Goal: Communication & Community: Answer question/provide support

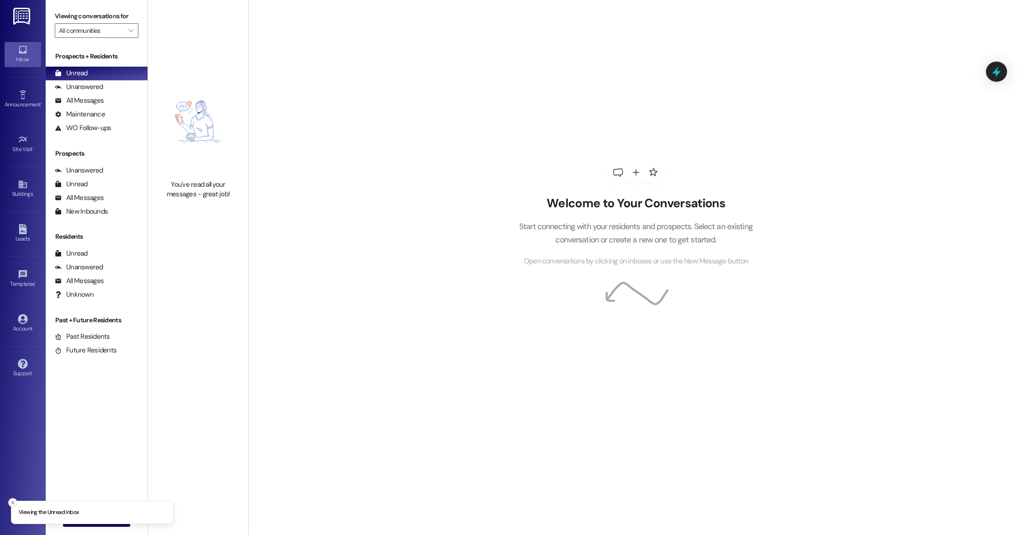
click at [11, 501] on icon "Close toast" at bounding box center [12, 502] width 5 height 5
click at [89, 522] on span "New Message" at bounding box center [101, 520] width 37 height 10
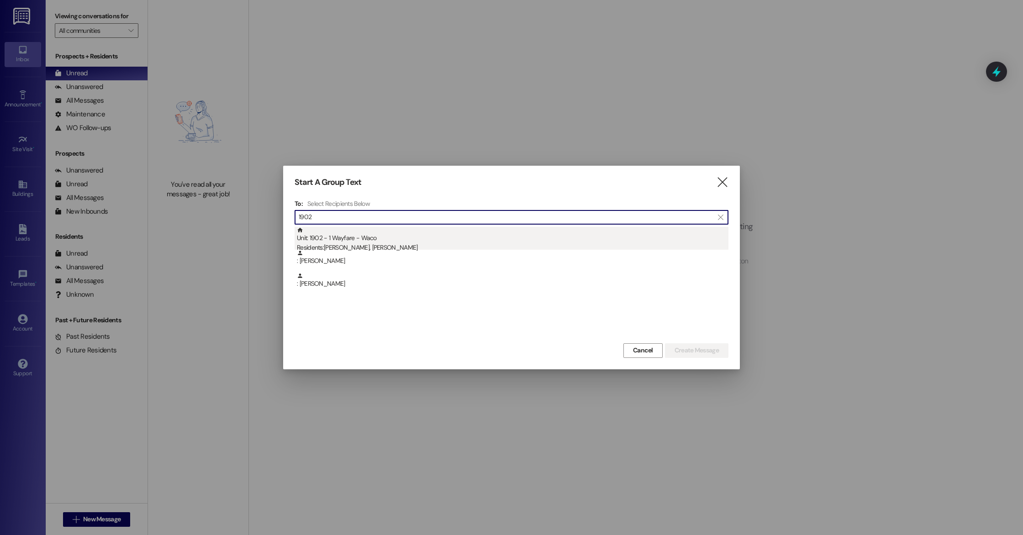
type input "1902"
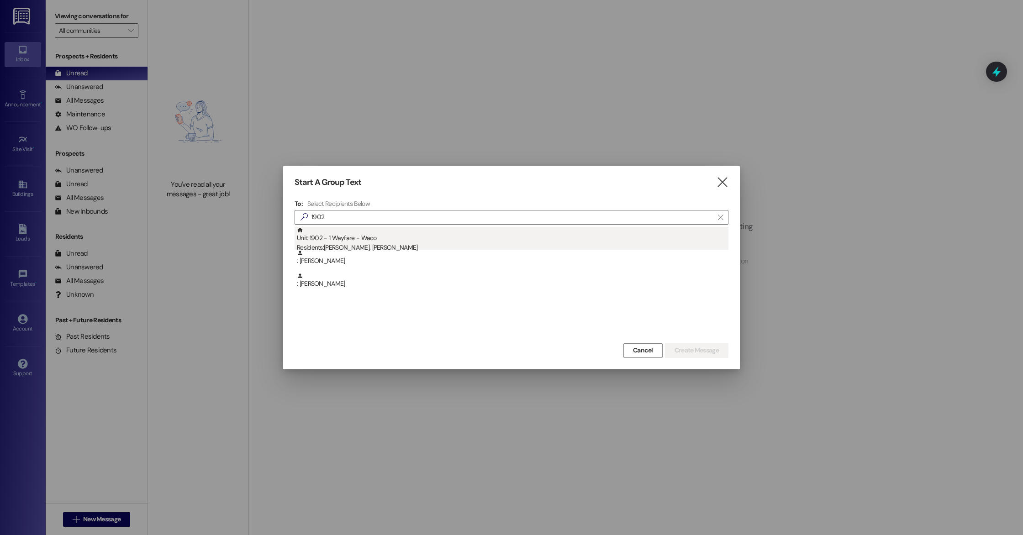
click at [358, 242] on div "Unit: 1902 - 1 Wayfare - Waco Residents: [PERSON_NAME], [PERSON_NAME]" at bounding box center [513, 240] width 432 height 26
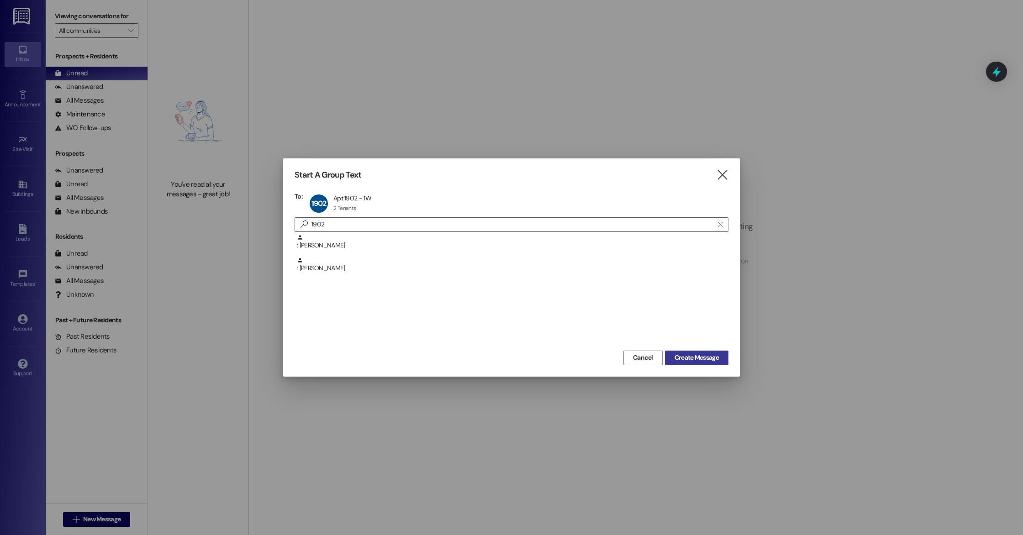
click at [711, 365] on button "Create Message" at bounding box center [696, 358] width 63 height 15
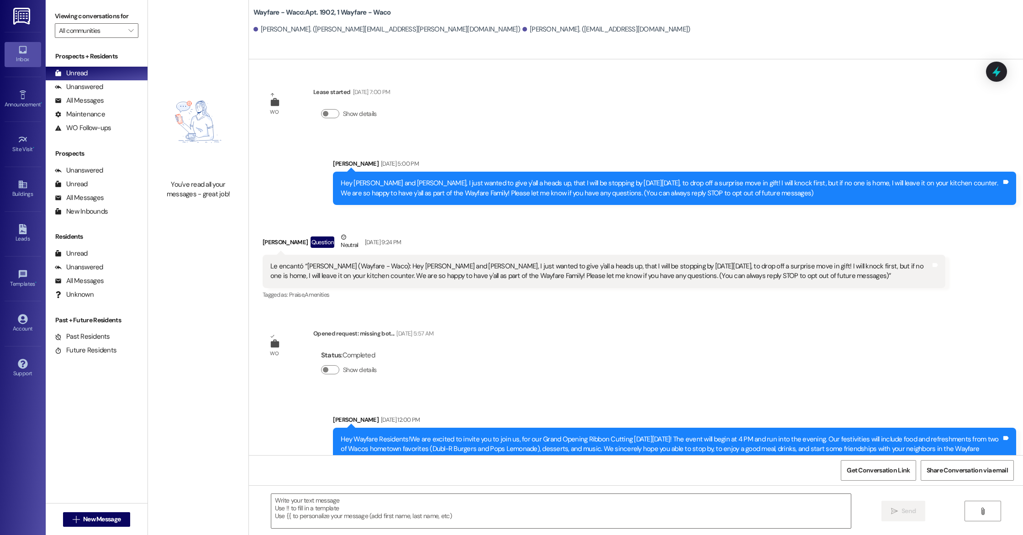
scroll to position [5474, 0]
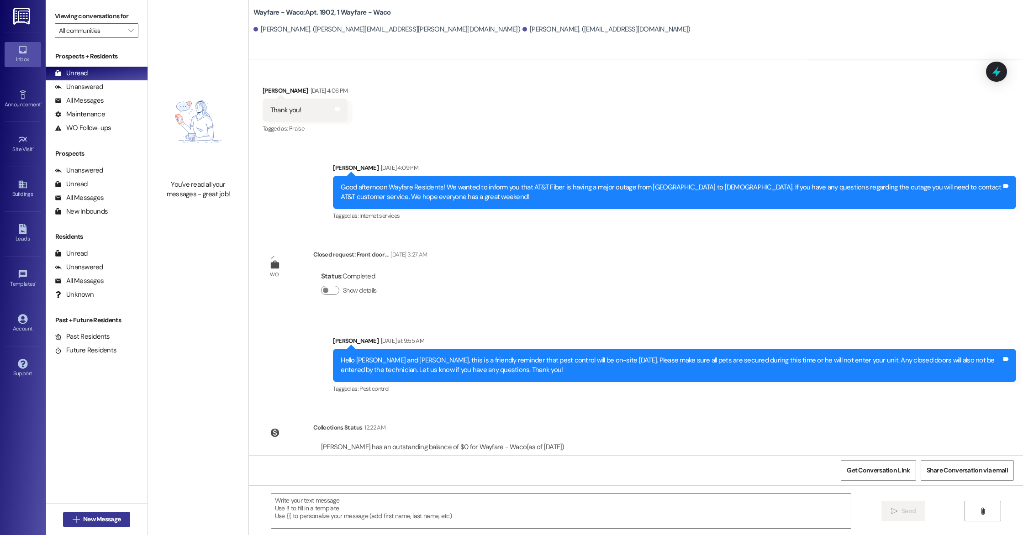
click at [97, 517] on span "New Message" at bounding box center [101, 520] width 37 height 10
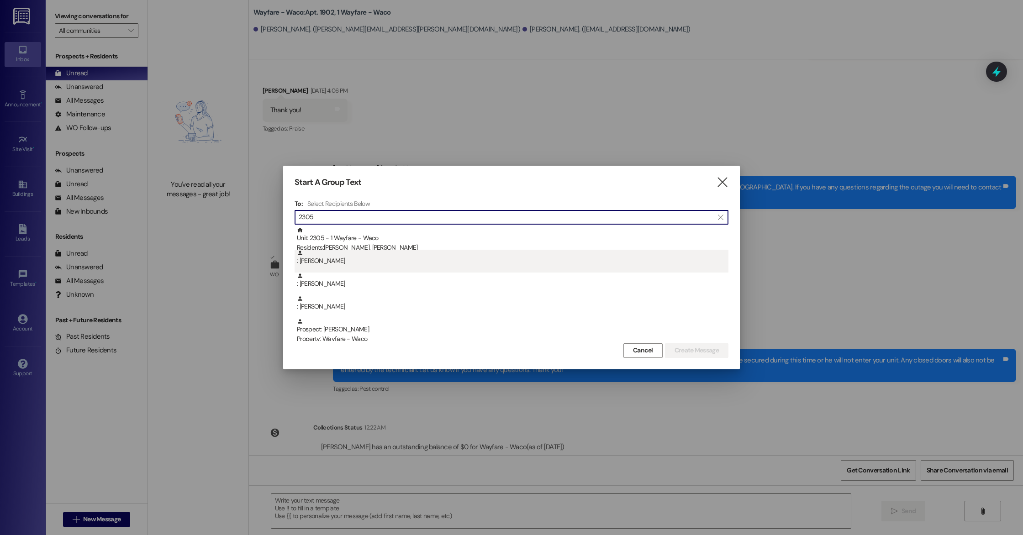
type input "2305"
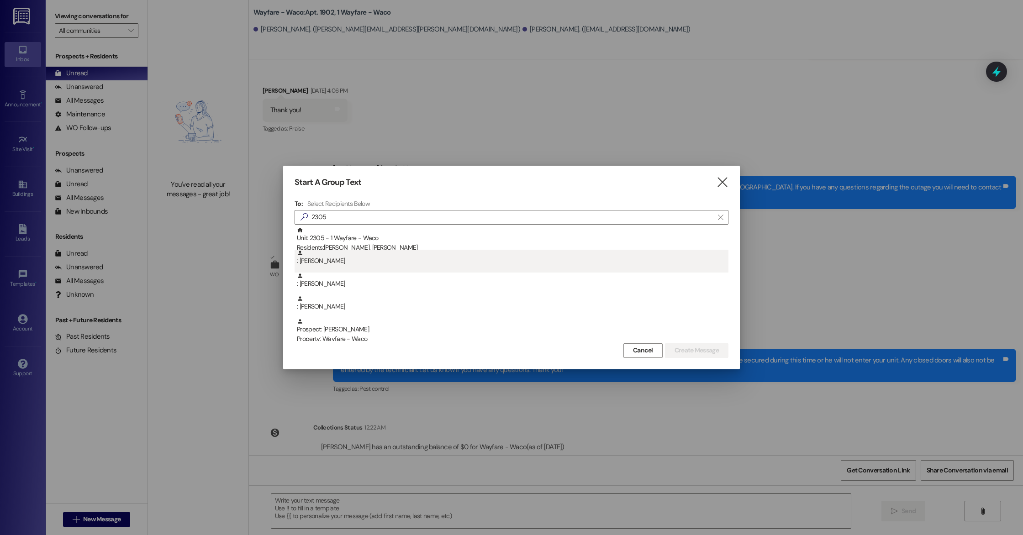
click at [390, 250] on div ": [PERSON_NAME]" at bounding box center [513, 258] width 432 height 16
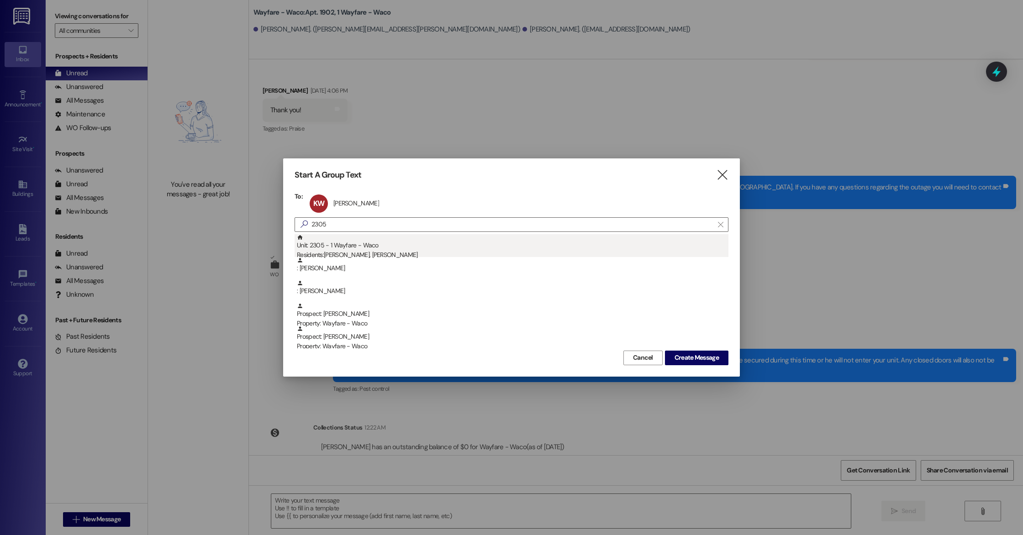
click at [471, 248] on div "Unit: 2305 - 1 Wayfare - Waco Residents: [PERSON_NAME], [PERSON_NAME]" at bounding box center [513, 247] width 432 height 26
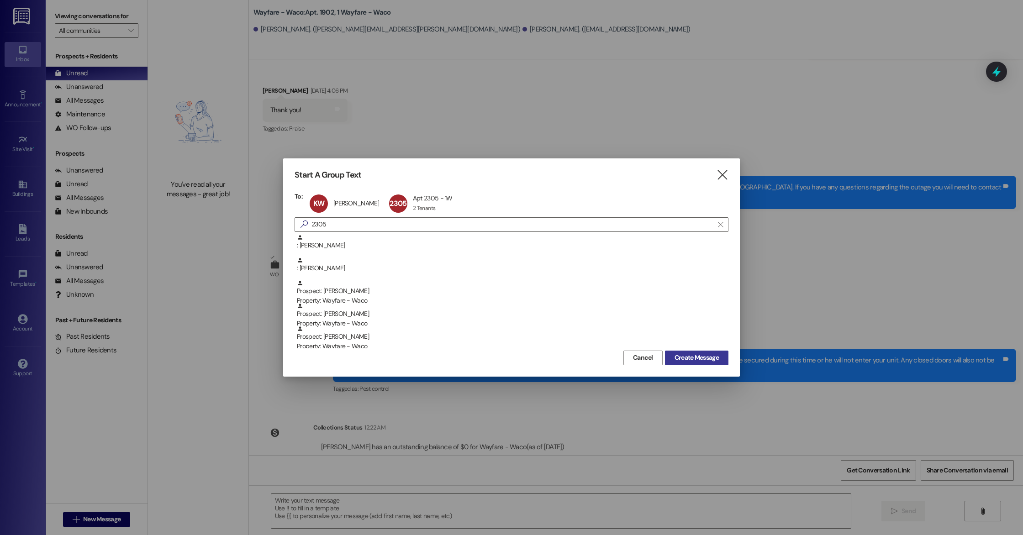
click at [686, 354] on span "Create Message" at bounding box center [697, 358] width 44 height 10
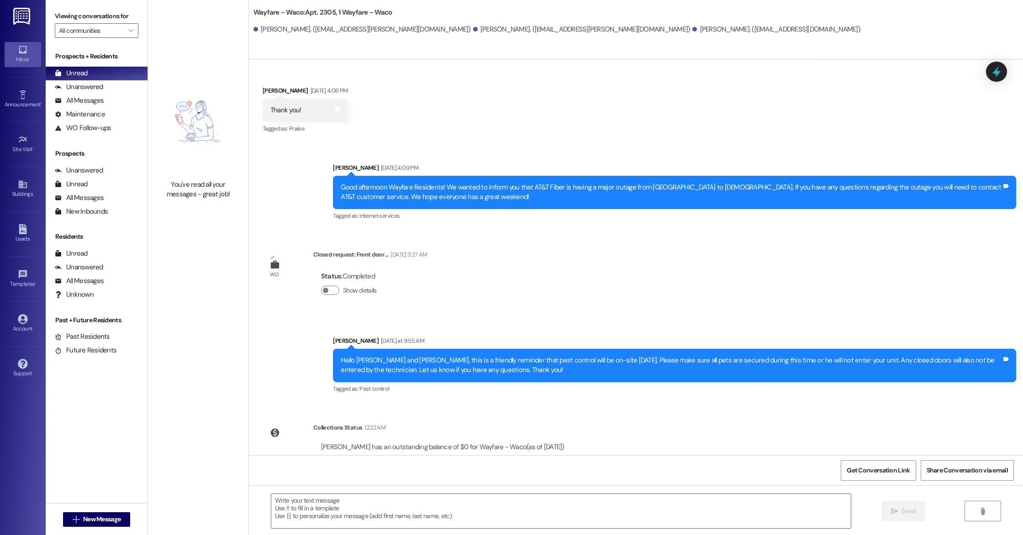
scroll to position [0, 0]
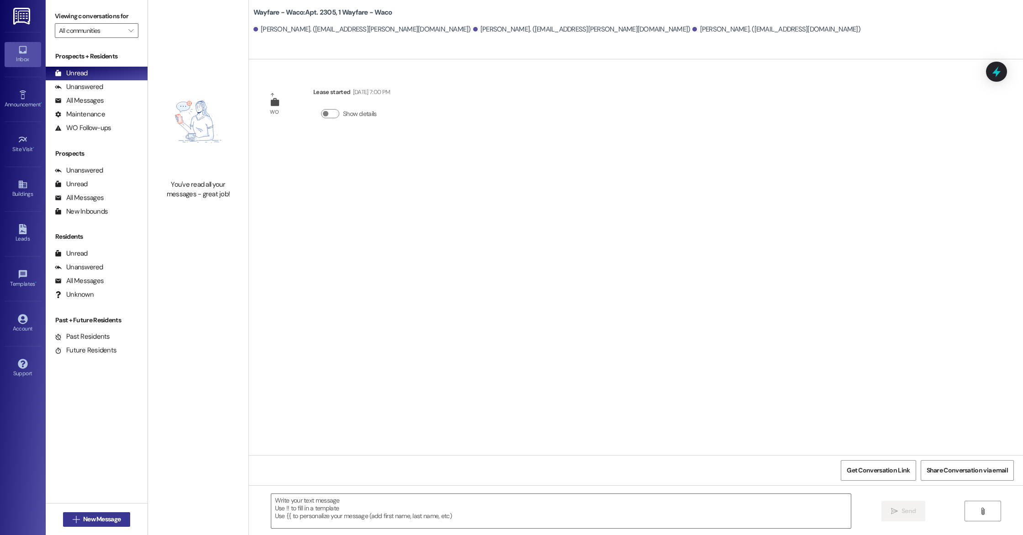
click at [92, 522] on span "New Message" at bounding box center [101, 520] width 37 height 10
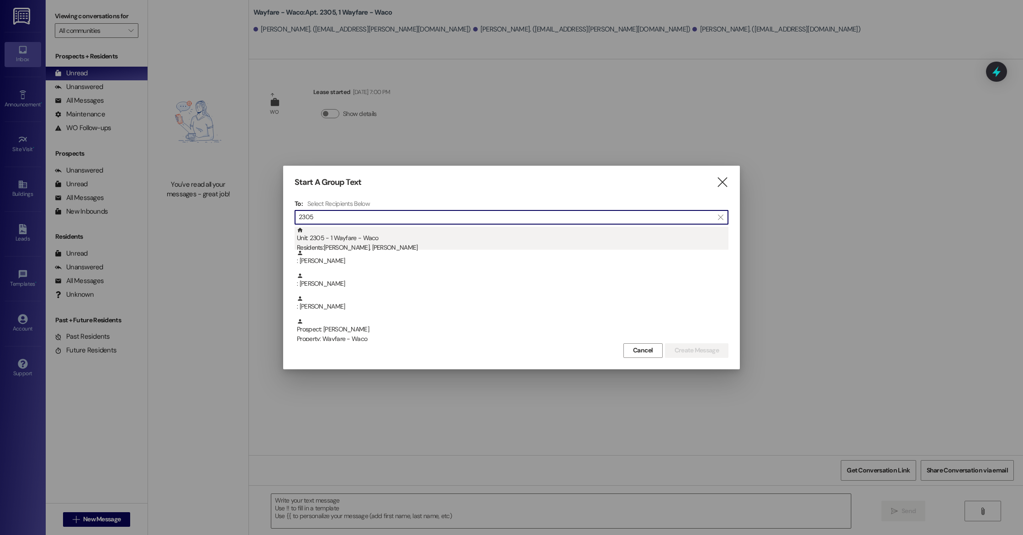
type input "2305"
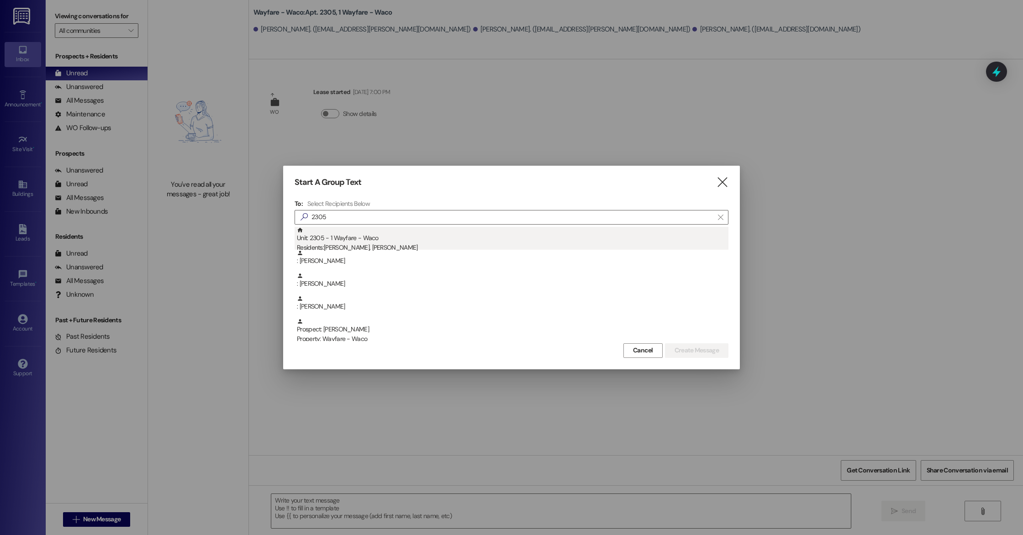
click at [369, 246] on div "Residents: [PERSON_NAME], [PERSON_NAME]" at bounding box center [513, 248] width 432 height 10
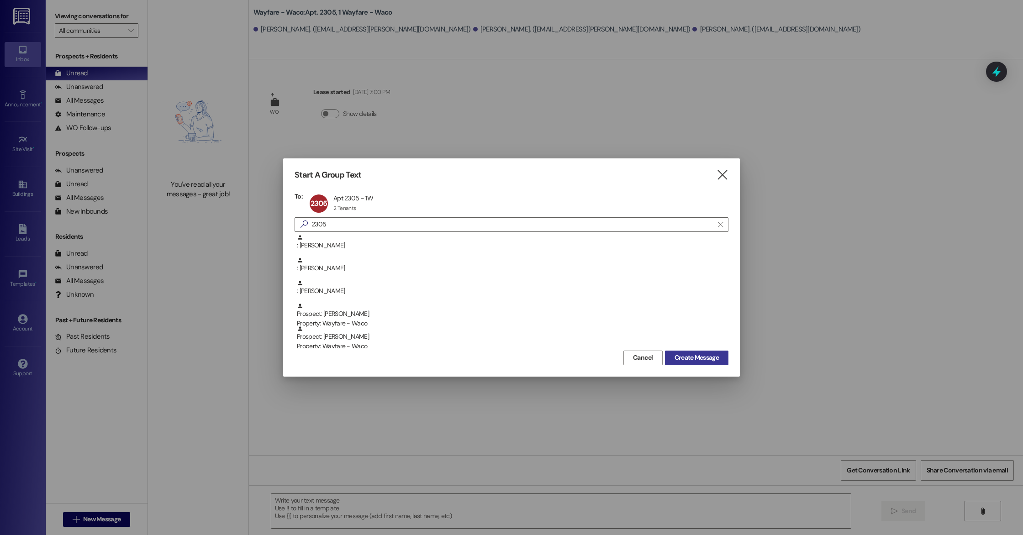
click at [680, 356] on span "Create Message" at bounding box center [697, 358] width 44 height 10
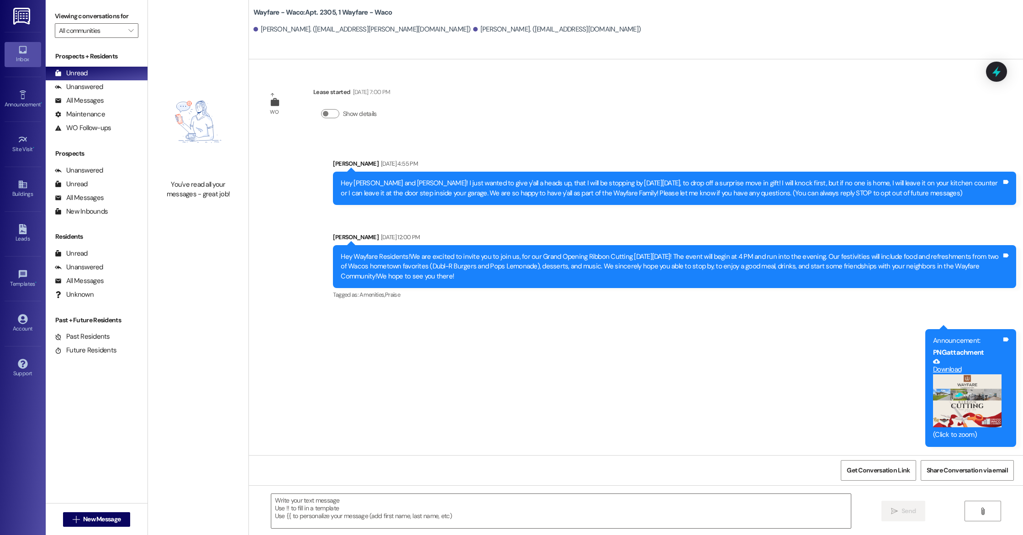
scroll to position [4074, 0]
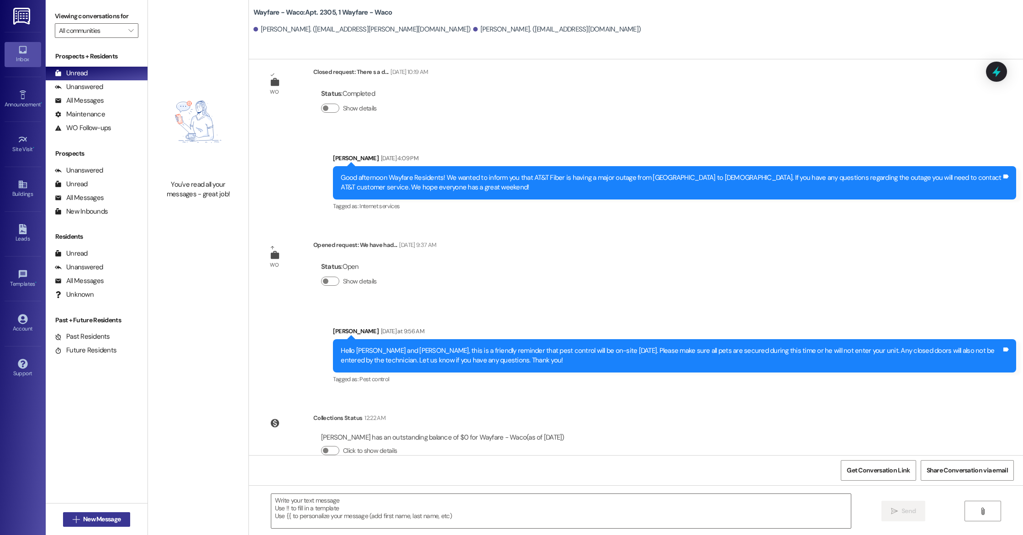
click at [97, 521] on span "New Message" at bounding box center [101, 520] width 37 height 10
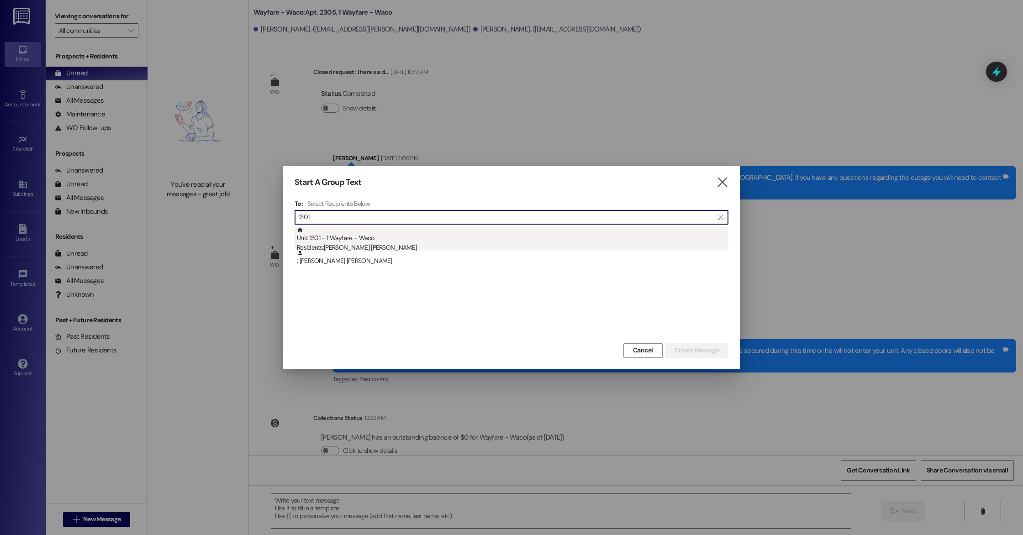
type input "1301"
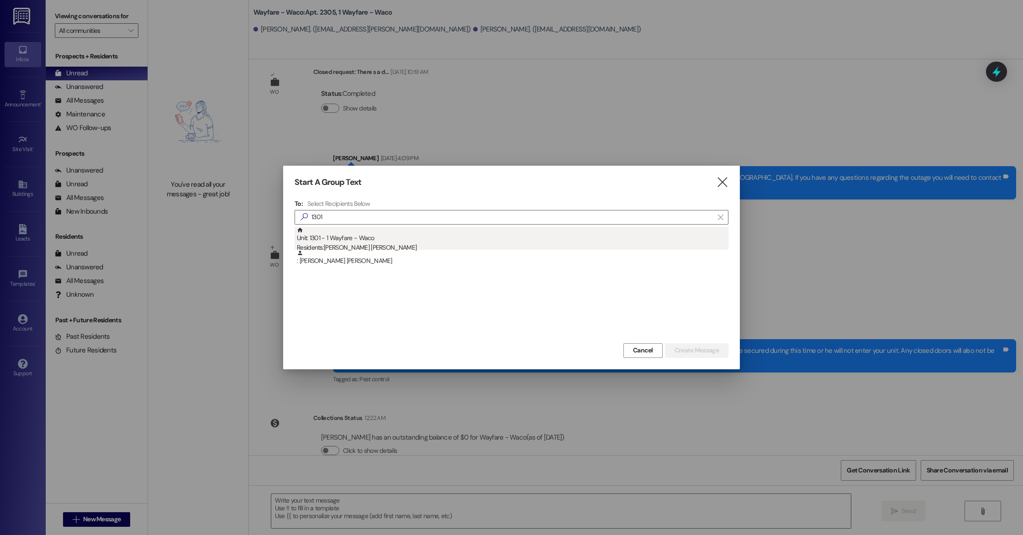
click at [398, 235] on div "Unit: 1301 - 1 Wayfare - Waco Residents: [PERSON_NAME] [PERSON_NAME]" at bounding box center [513, 240] width 432 height 26
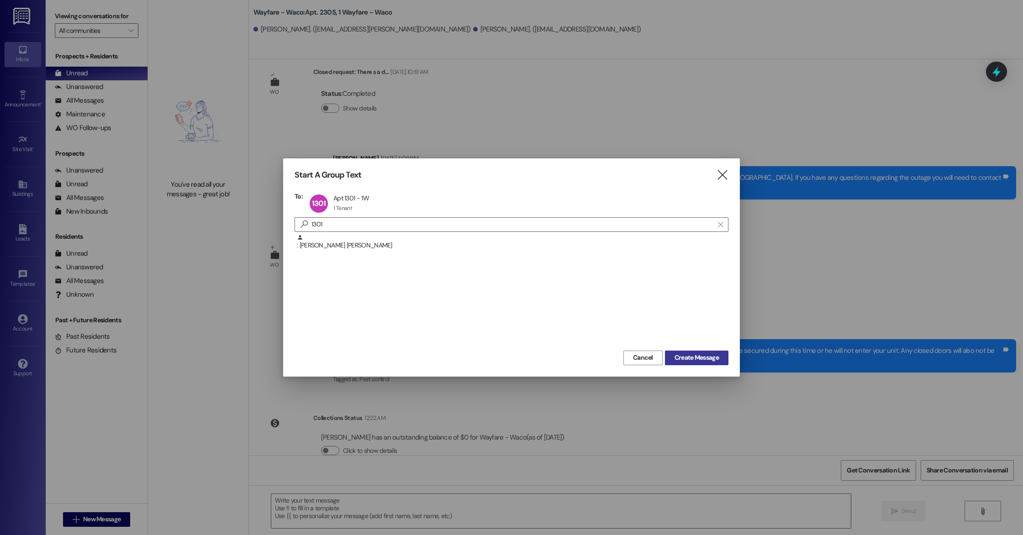
click at [681, 362] on span "Create Message" at bounding box center [697, 358] width 44 height 10
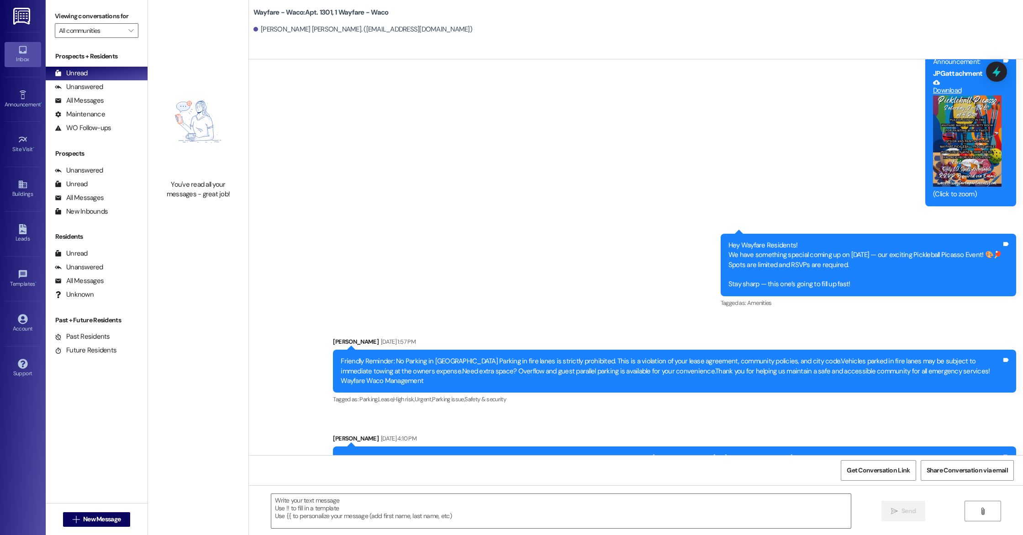
scroll to position [3805, 0]
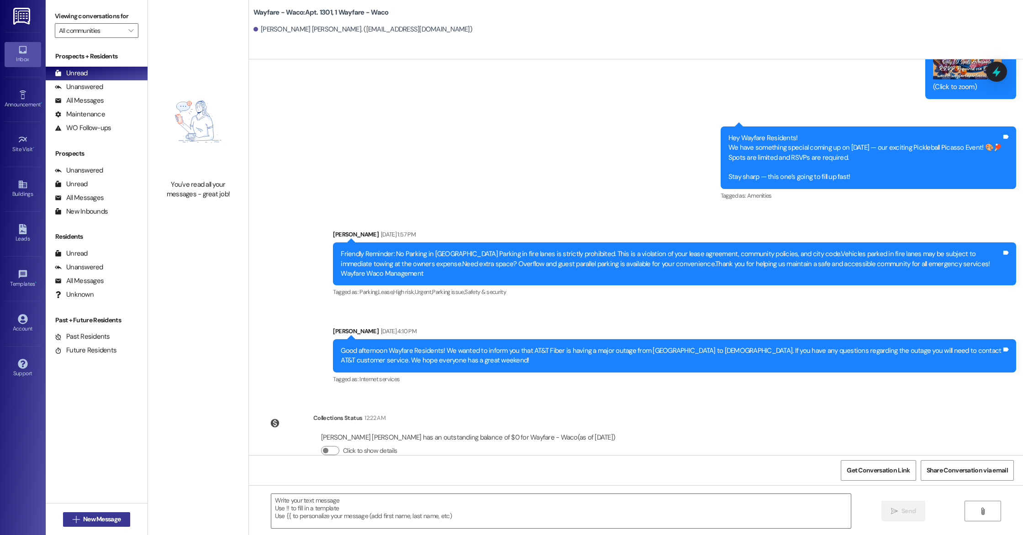
click at [95, 517] on span "New Message" at bounding box center [101, 520] width 37 height 10
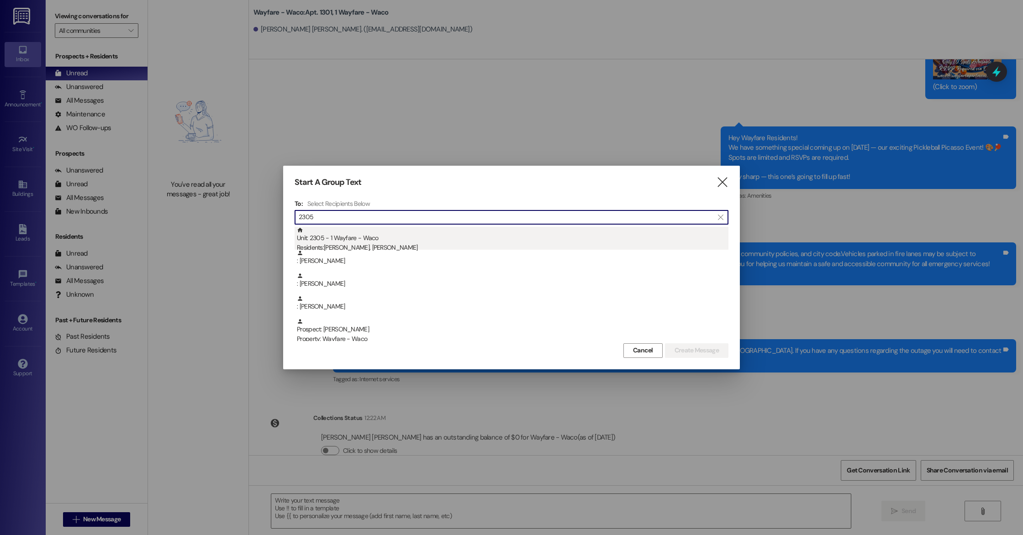
type input "2305"
click at [471, 245] on div "Residents: [PERSON_NAME], [PERSON_NAME]" at bounding box center [513, 248] width 432 height 10
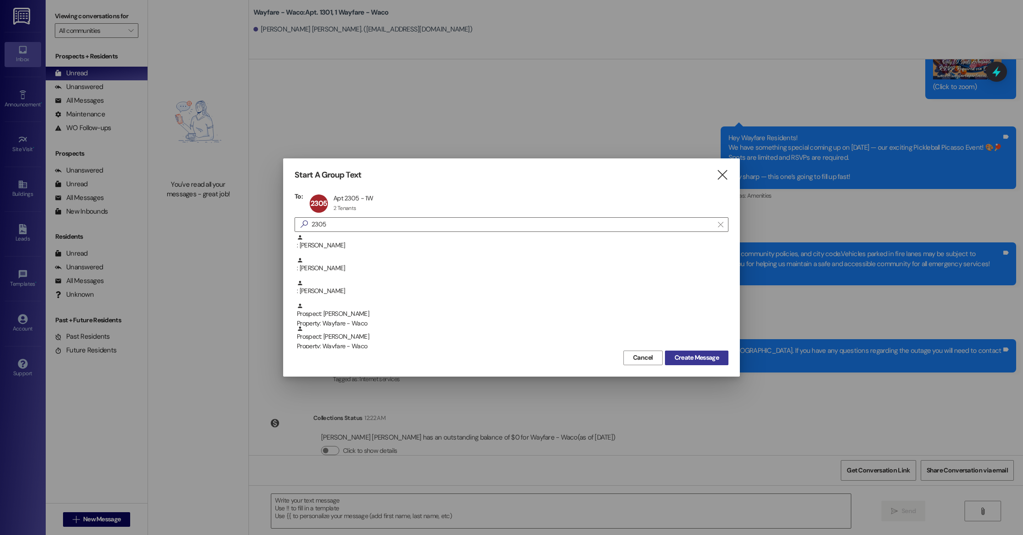
click at [711, 355] on span "Create Message" at bounding box center [697, 358] width 44 height 10
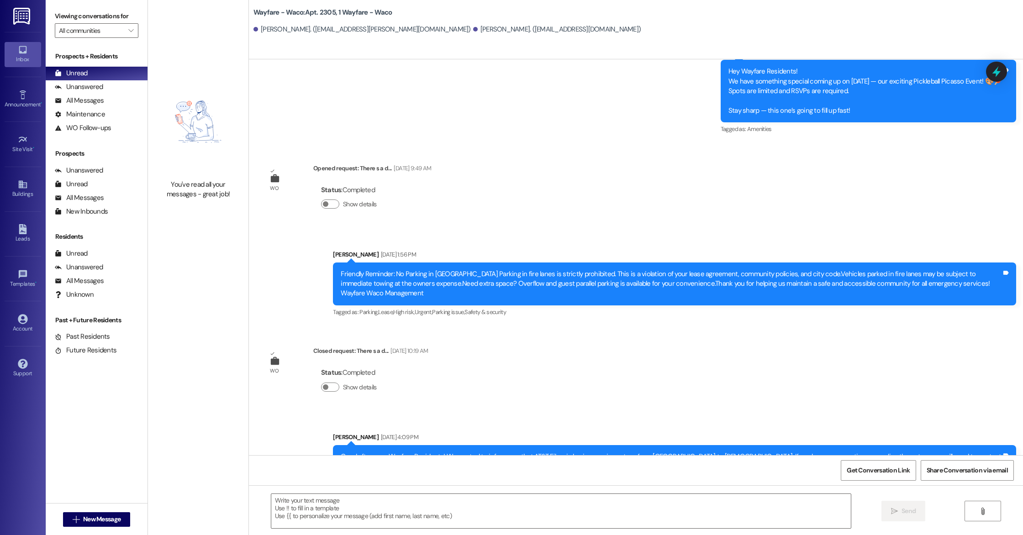
scroll to position [4074, 0]
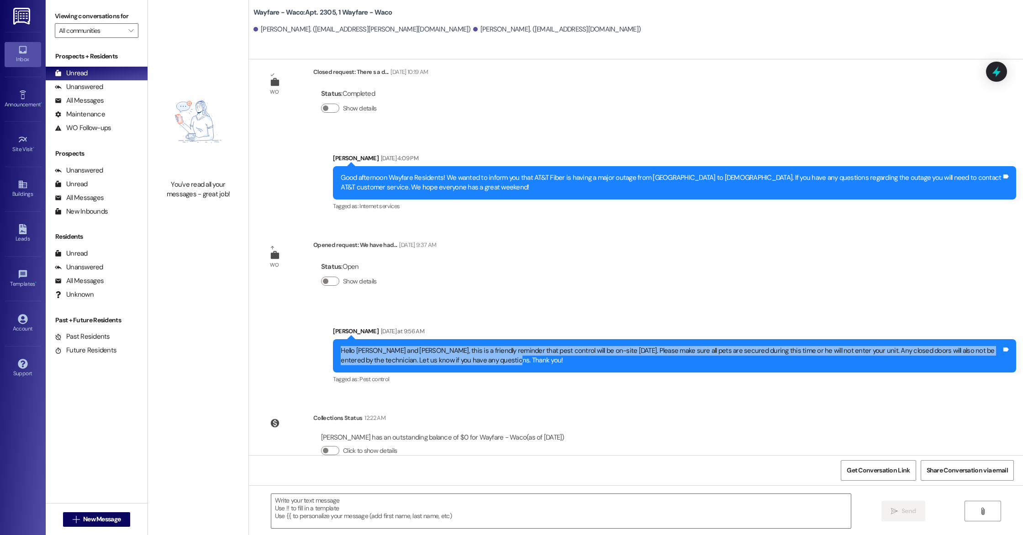
drag, startPoint x: 330, startPoint y: 327, endPoint x: 496, endPoint y: 335, distance: 166.0
click at [496, 339] on div "Hello [PERSON_NAME] and [PERSON_NAME], this is a friendly reminder that pest co…" at bounding box center [674, 355] width 683 height 33
copy div "Hello [PERSON_NAME] and [PERSON_NAME], this is a friendly reminder that pest co…"
click at [496, 346] on div "Hello [PERSON_NAME] and [PERSON_NAME], this is a friendly reminder that pest co…" at bounding box center [671, 356] width 661 height 20
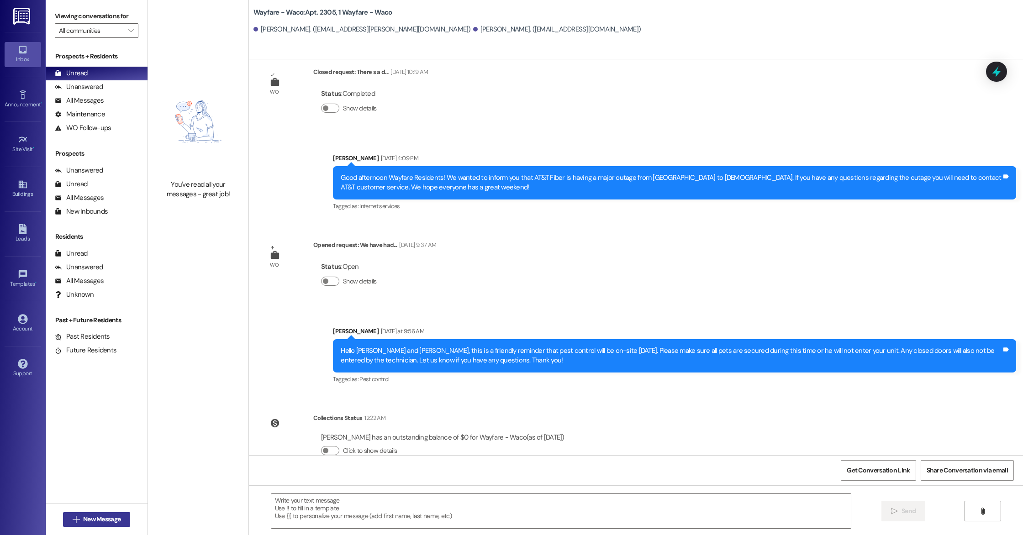
click at [73, 521] on icon "" at bounding box center [76, 519] width 7 height 7
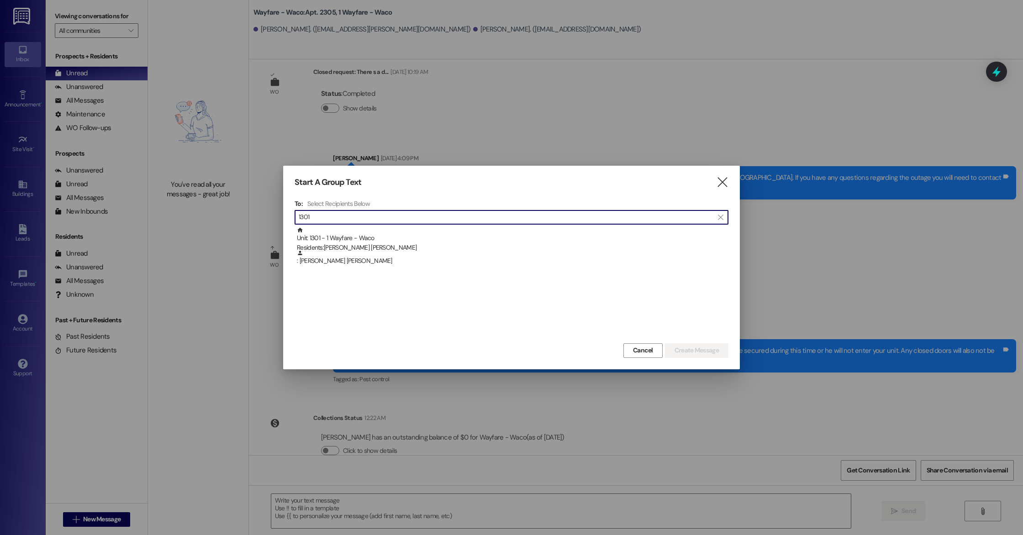
type input "1301"
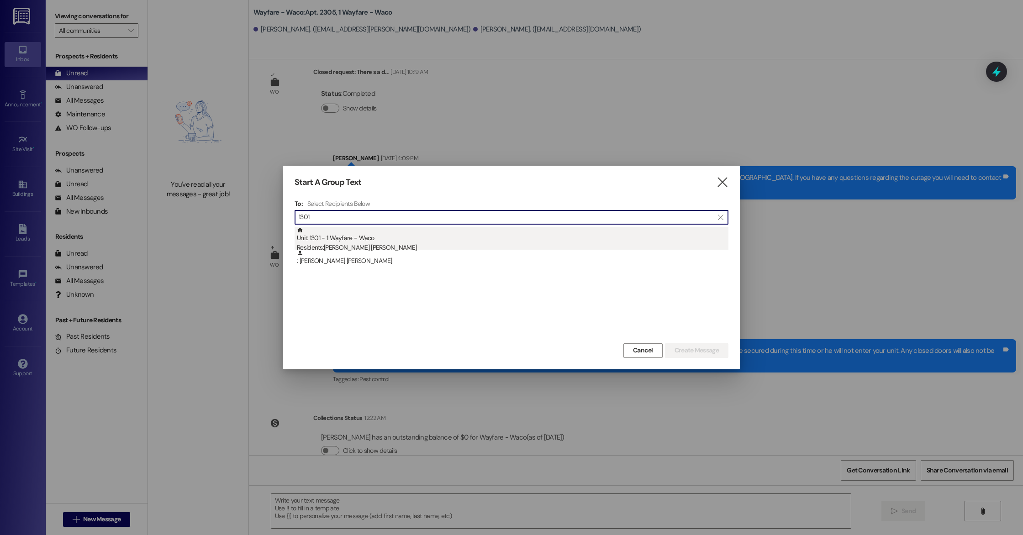
click at [403, 242] on div "Unit: 1301 - 1 Wayfare - Waco Residents: [PERSON_NAME] [PERSON_NAME]" at bounding box center [513, 240] width 432 height 26
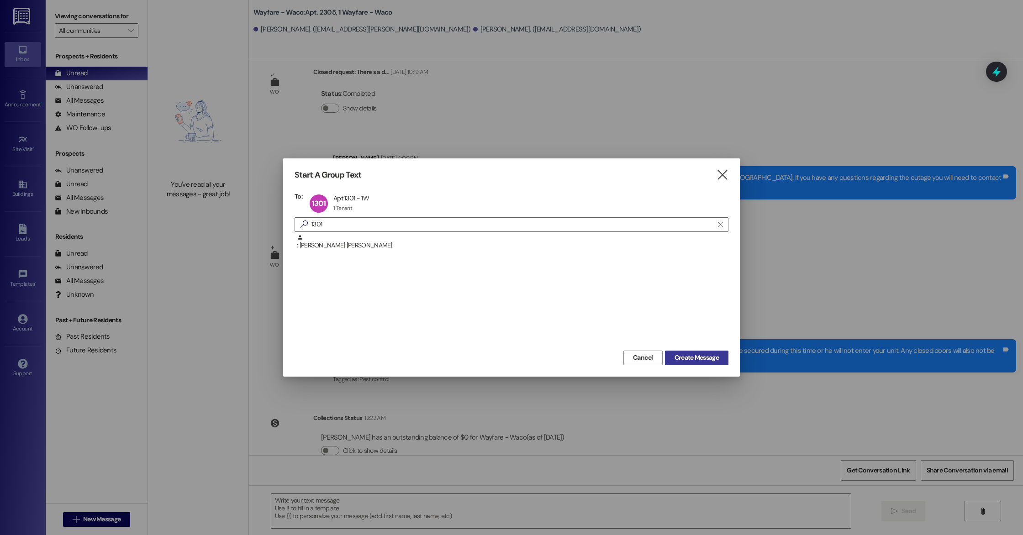
click at [669, 359] on button "Create Message" at bounding box center [696, 358] width 63 height 15
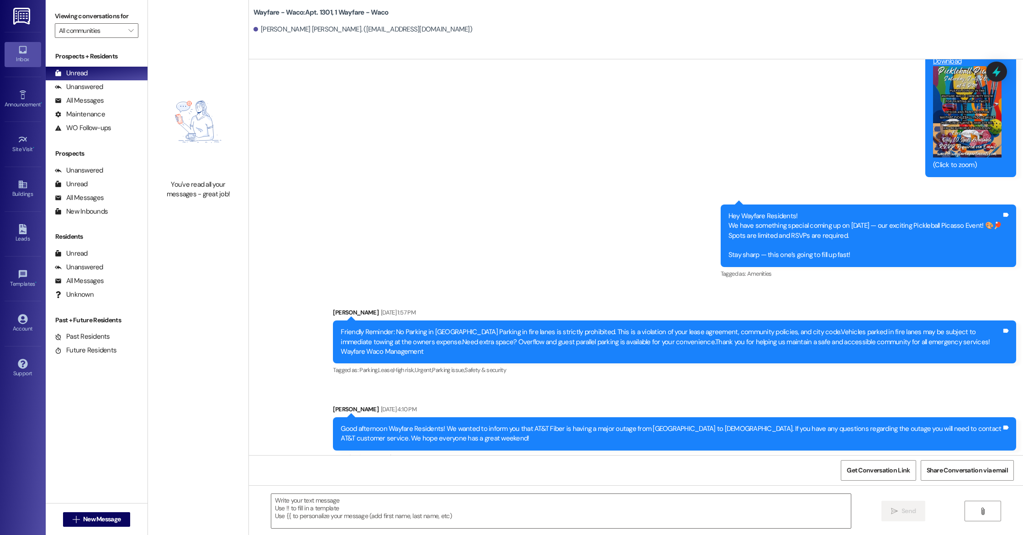
scroll to position [3805, 0]
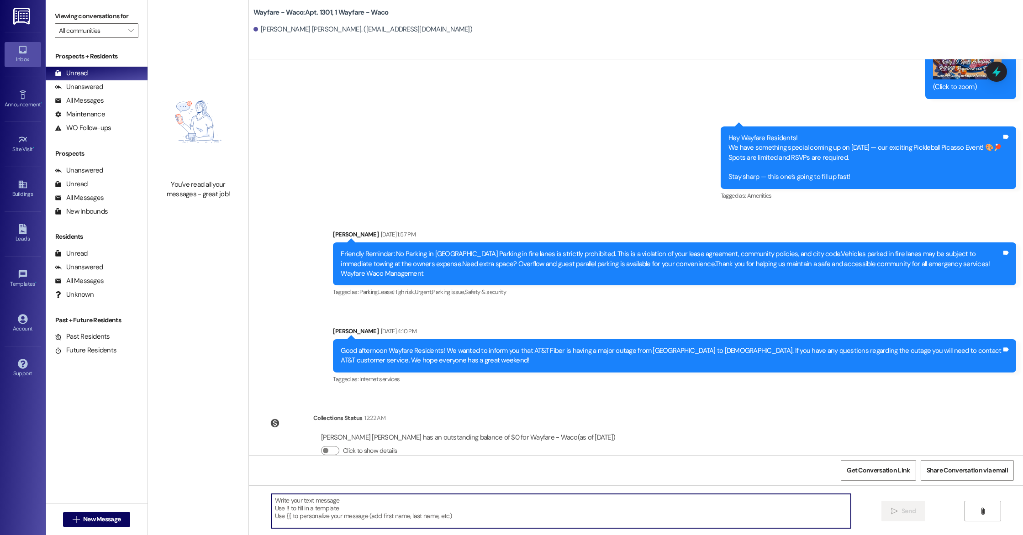
click at [371, 517] on textarea at bounding box center [561, 511] width 580 height 34
paste textarea "Hello [PERSON_NAME] and [PERSON_NAME], this is a friendly reminder that pest co…"
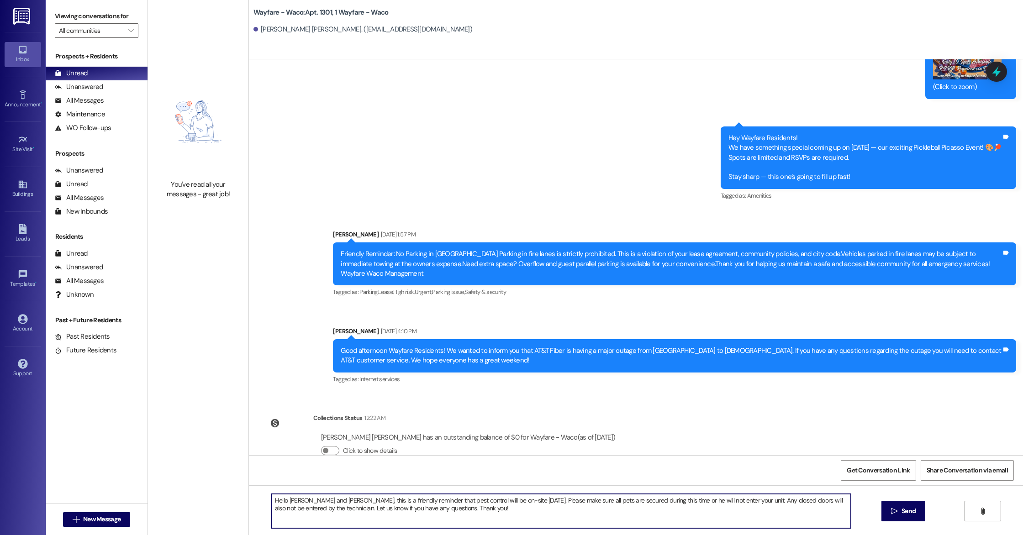
drag, startPoint x: 319, startPoint y: 502, endPoint x: 274, endPoint y: 502, distance: 45.2
click at [274, 502] on textarea "Hello [PERSON_NAME] and [PERSON_NAME], this is a friendly reminder that pest co…" at bounding box center [561, 511] width 580 height 34
click at [493, 501] on textarea "Good Morning Royce, this is a friendly reminder that pest control will be on-si…" at bounding box center [561, 511] width 580 height 34
type textarea "Good Morning Royce, this is a friendly reminder that pest control will be on-si…"
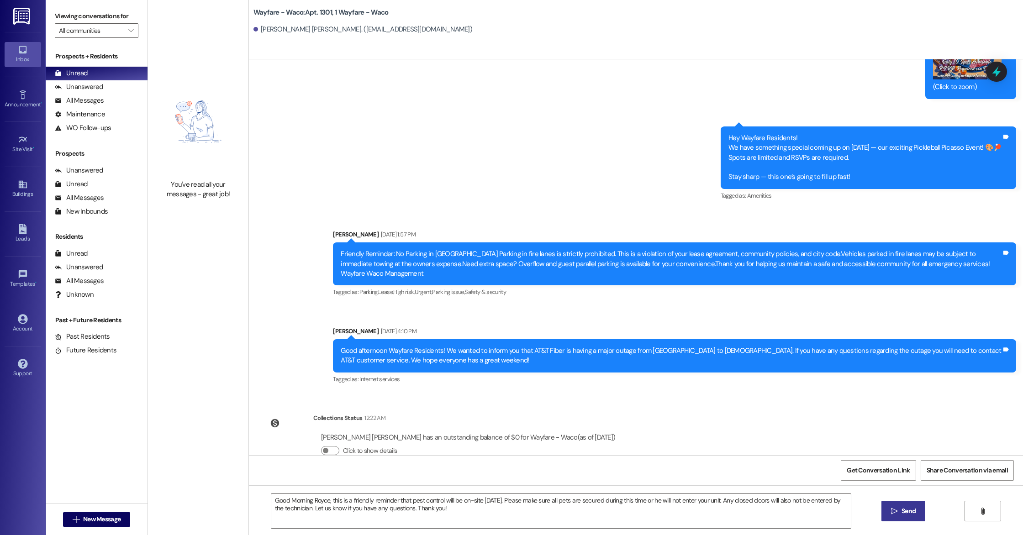
click at [886, 511] on button " Send" at bounding box center [904, 511] width 44 height 21
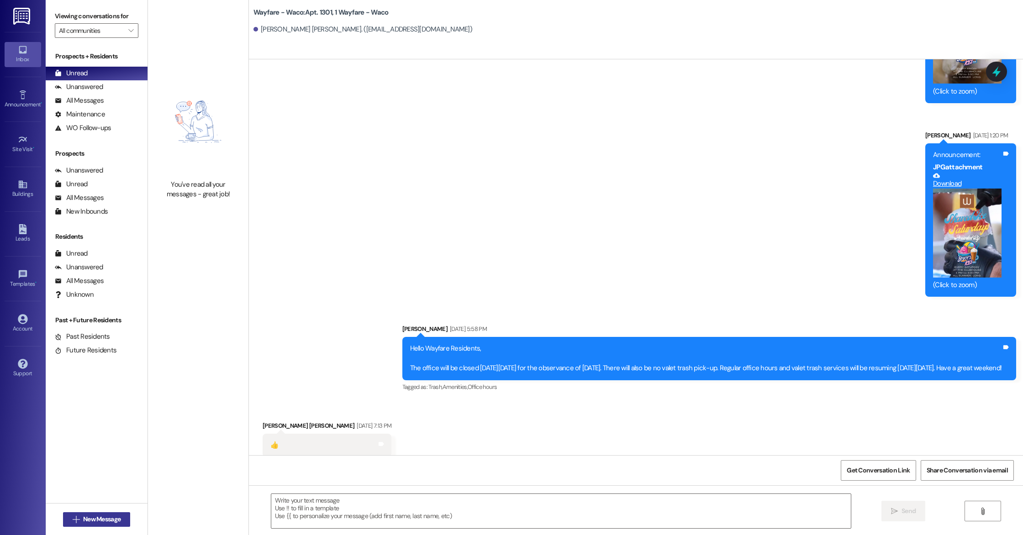
scroll to position [1489, 0]
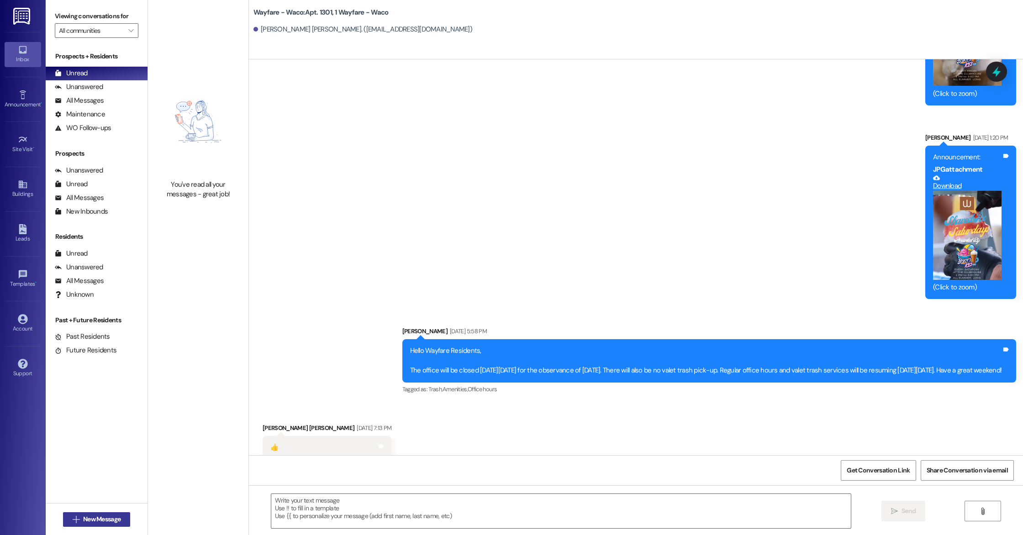
click at [84, 518] on span "New Message" at bounding box center [101, 520] width 37 height 10
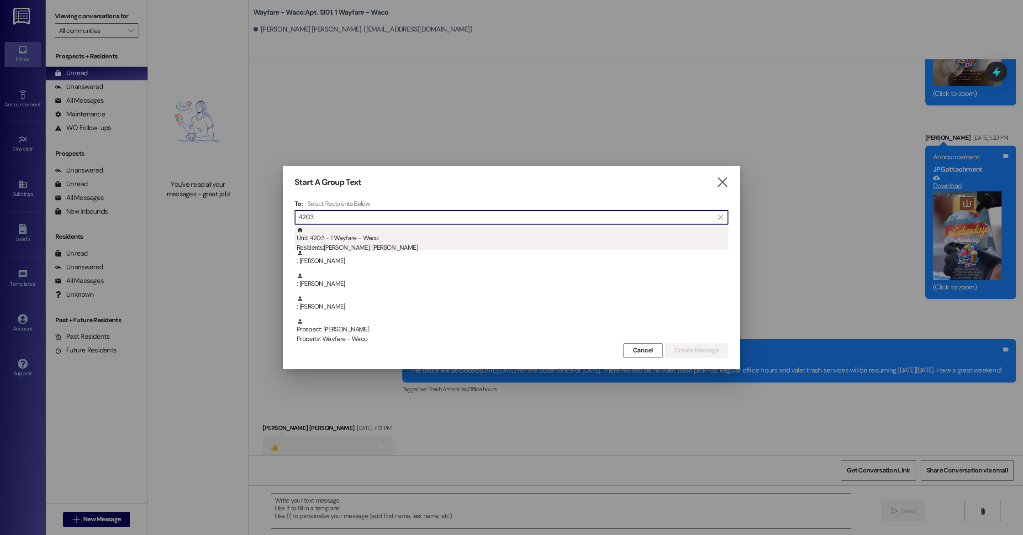
type input "4203"
click at [440, 243] on div "Residents: [PERSON_NAME], [PERSON_NAME]" at bounding box center [513, 248] width 432 height 10
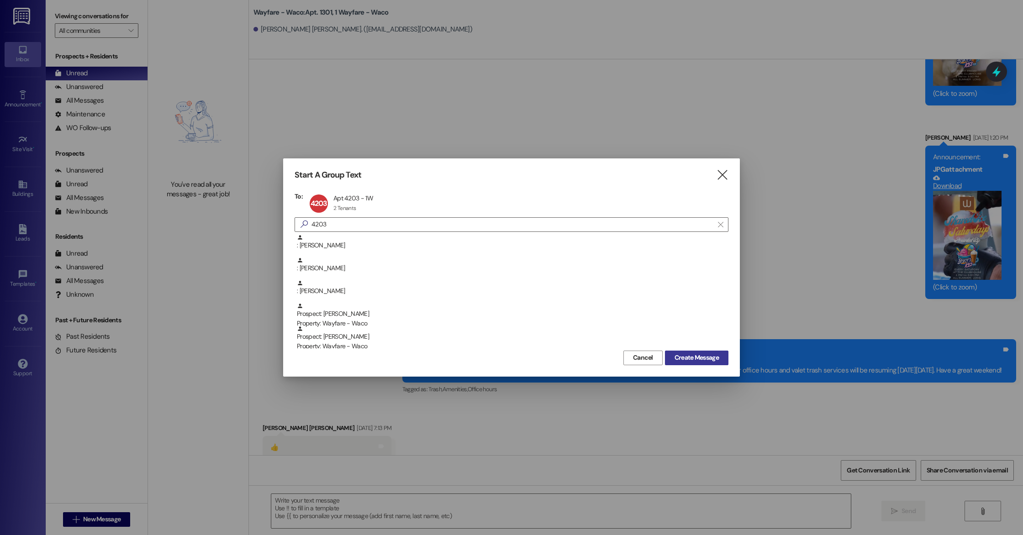
click at [682, 355] on span "Create Message" at bounding box center [697, 358] width 44 height 10
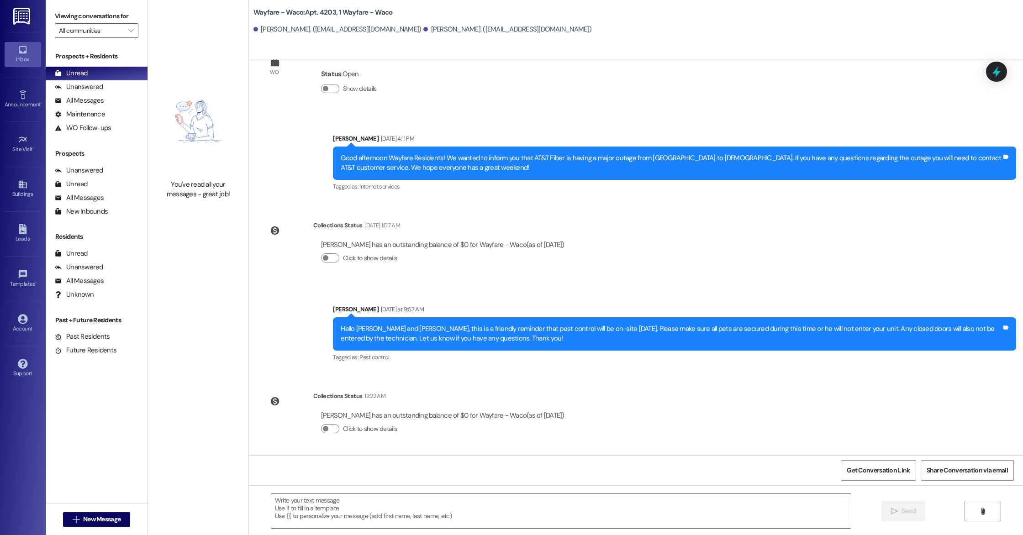
scroll to position [421, 0]
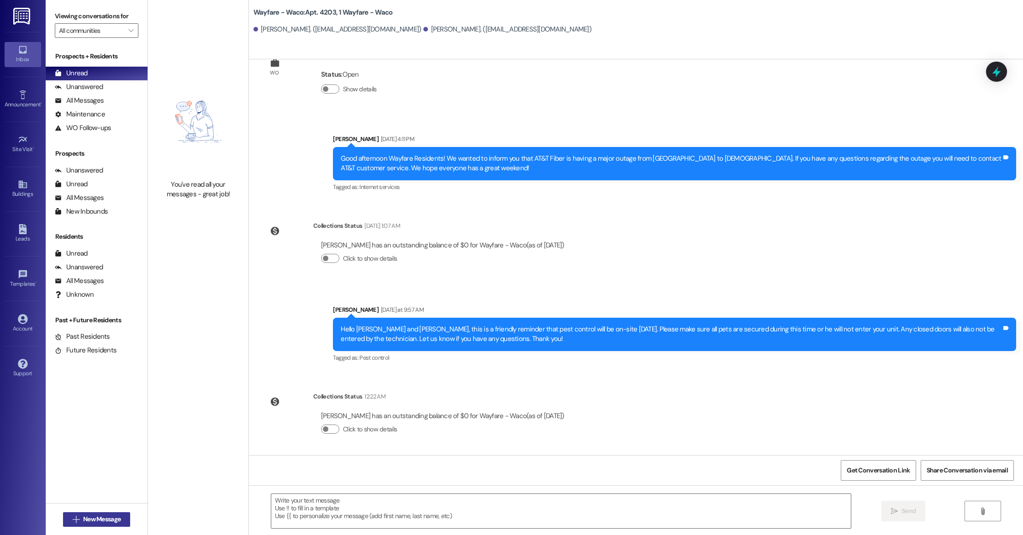
click at [106, 523] on span "New Message" at bounding box center [101, 520] width 37 height 10
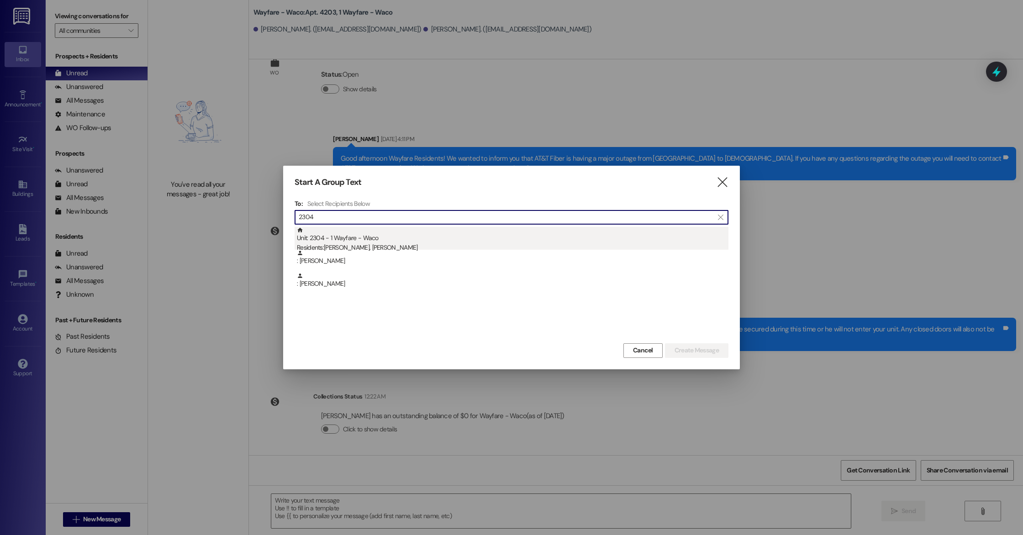
type input "2304"
click at [398, 238] on div "Unit: 2304 - 1 Wayfare - Waco Residents: [PERSON_NAME], [PERSON_NAME]" at bounding box center [513, 240] width 432 height 26
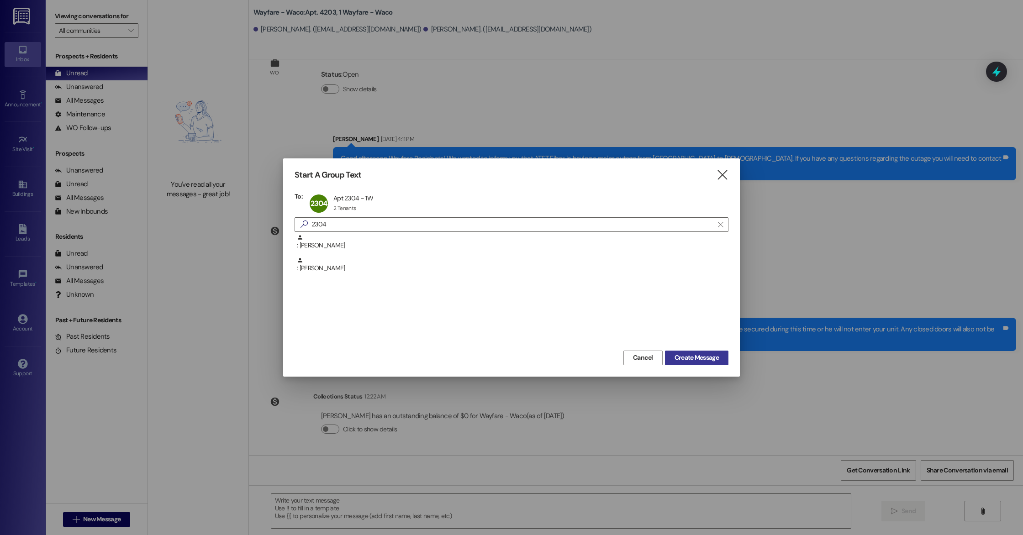
click at [679, 356] on span "Create Message" at bounding box center [697, 358] width 44 height 10
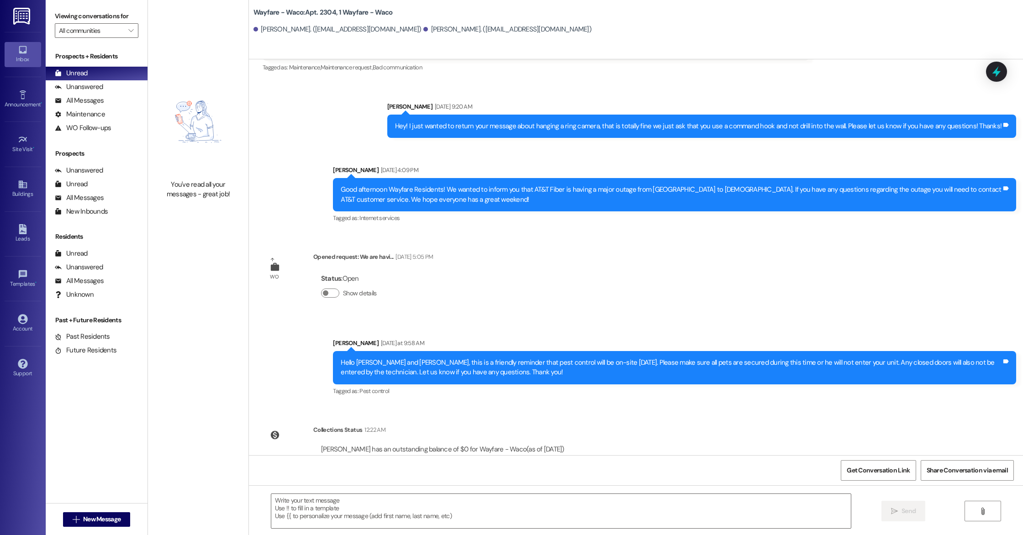
scroll to position [1187, 0]
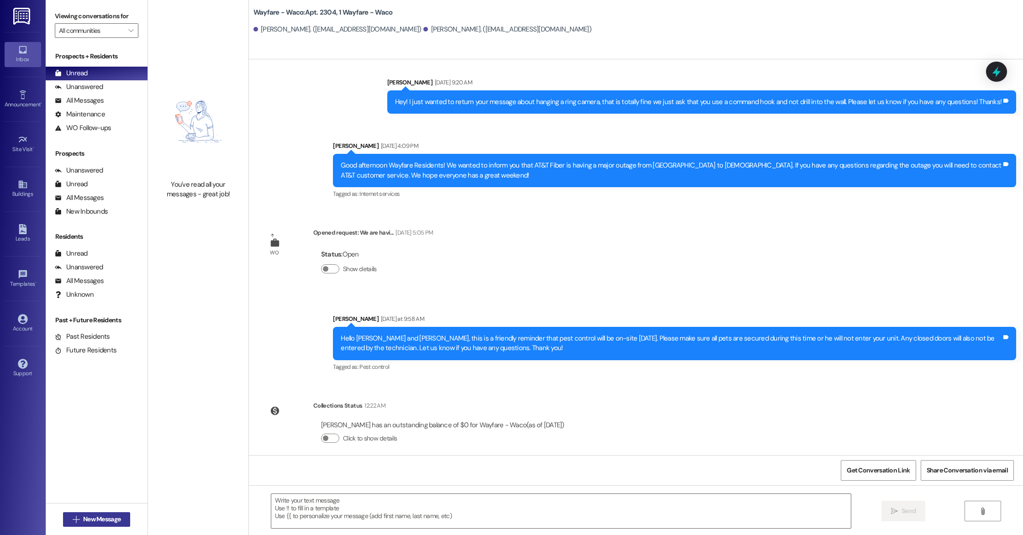
click at [102, 519] on span "New Message" at bounding box center [101, 520] width 37 height 10
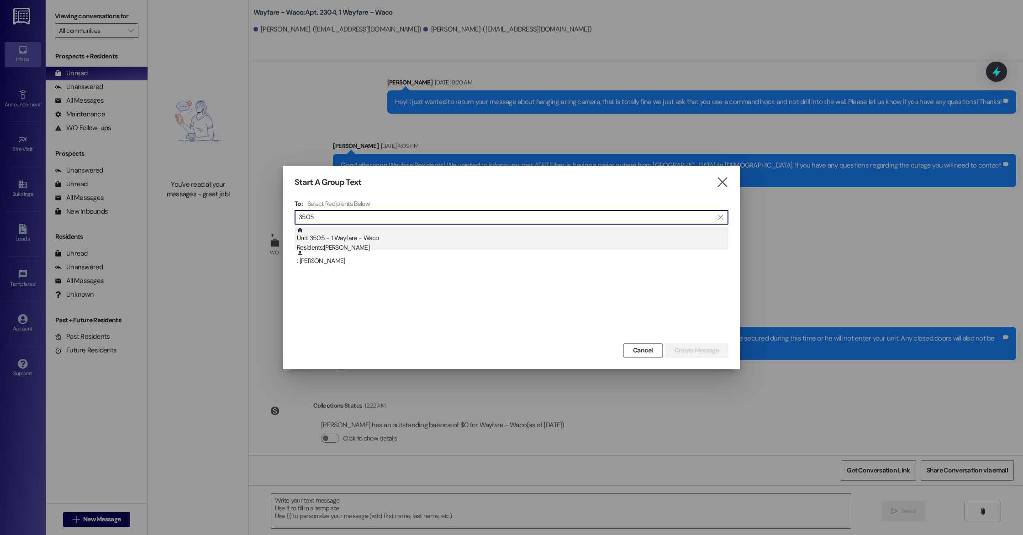
type input "3505"
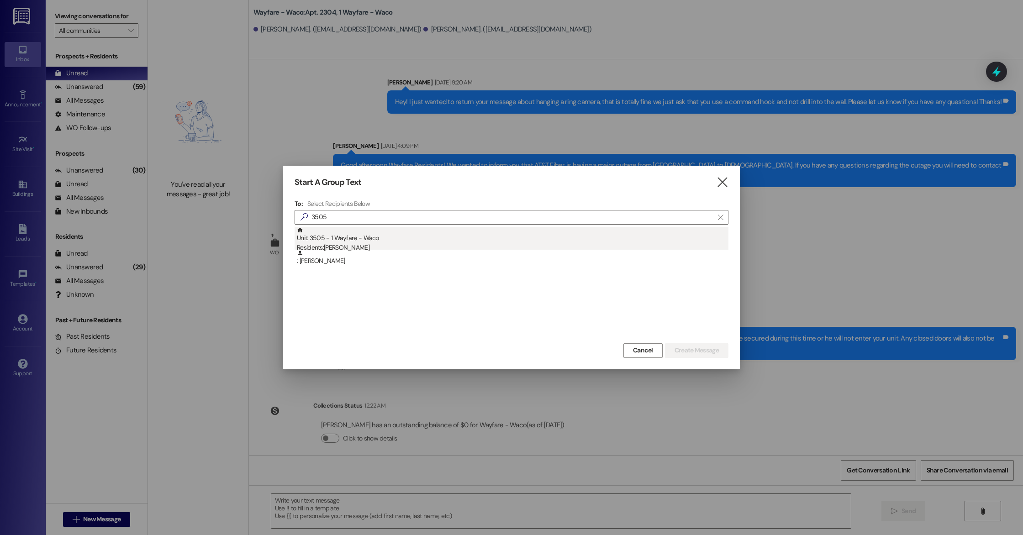
click at [370, 242] on div "Unit: 3505 - 1 Wayfare - Waco Residents: [PERSON_NAME]" at bounding box center [513, 240] width 432 height 26
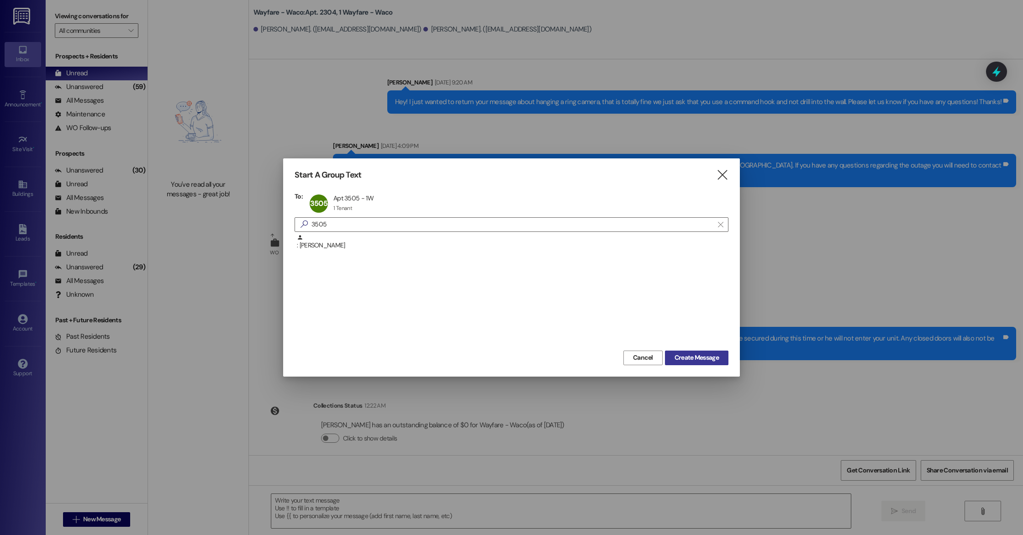
click at [703, 364] on button "Create Message" at bounding box center [696, 358] width 63 height 15
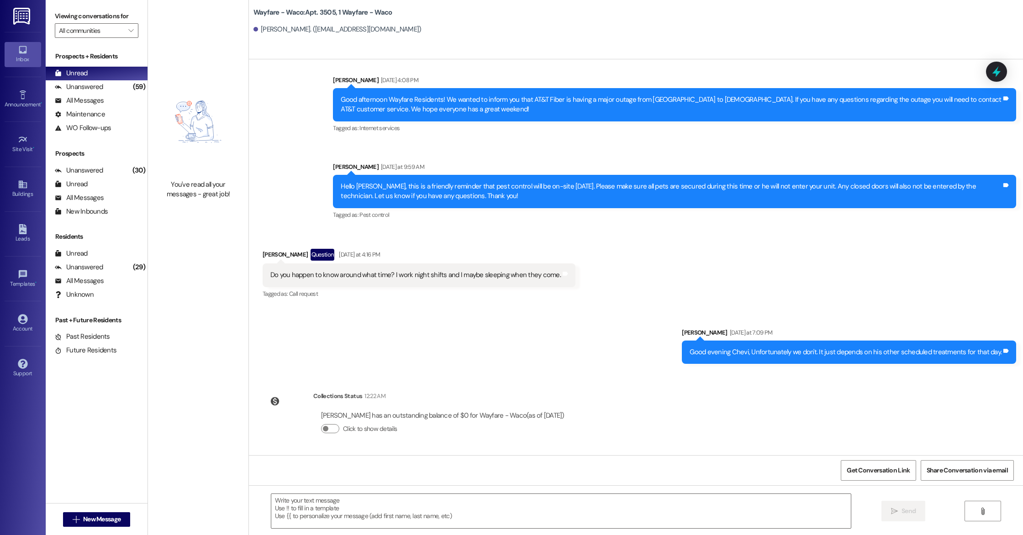
scroll to position [630, 0]
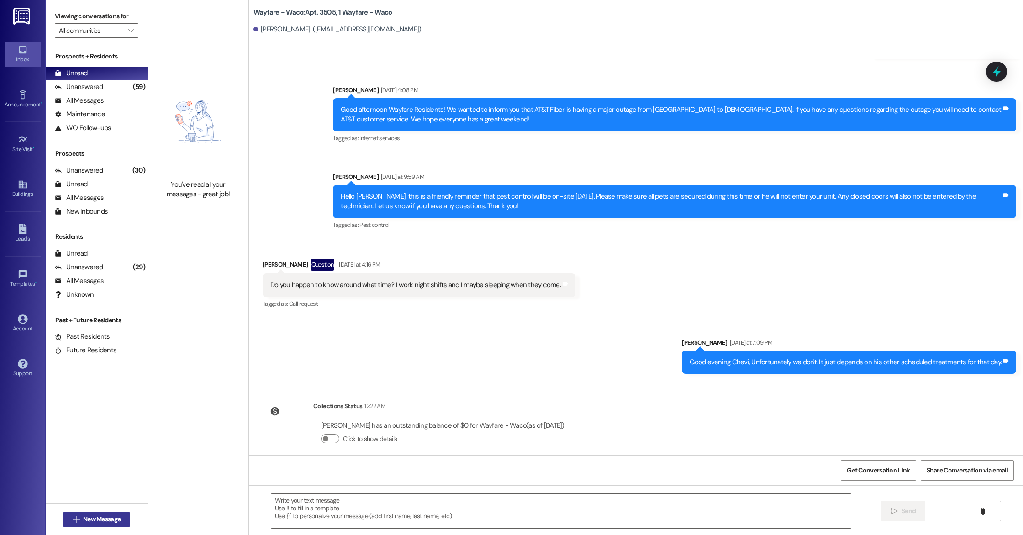
click at [110, 521] on span "New Message" at bounding box center [101, 520] width 37 height 10
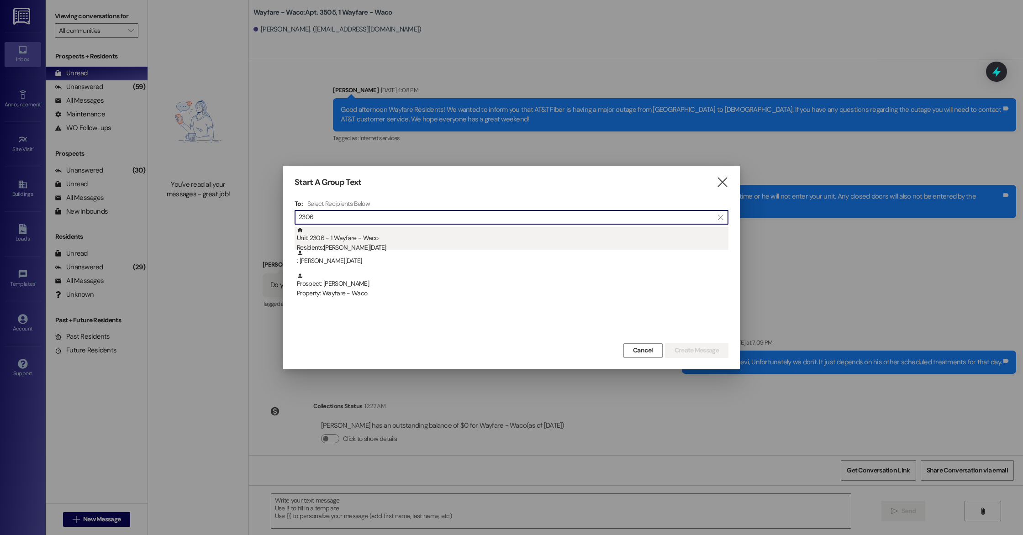
type input "2306"
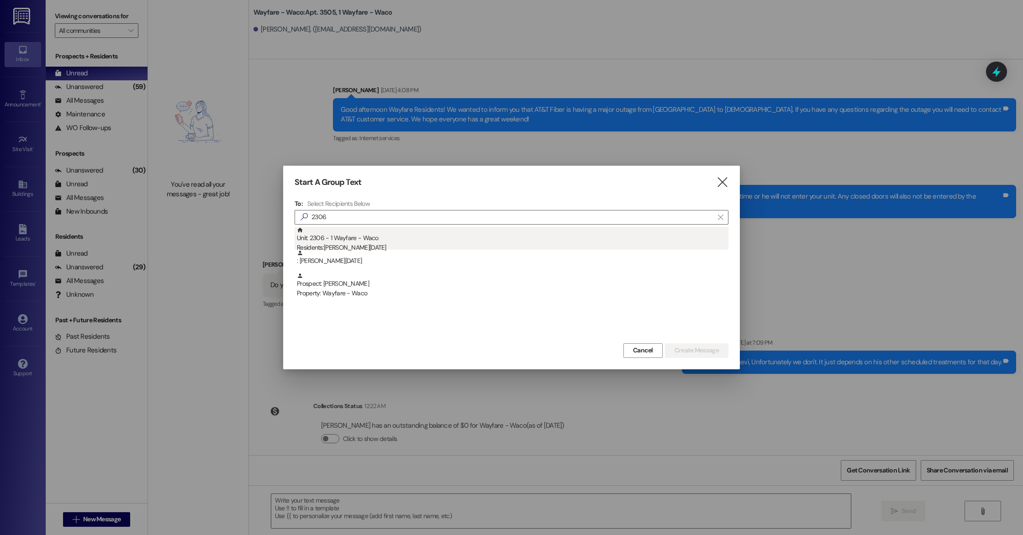
click at [336, 241] on div "Unit: 2306 - 1 Wayfare - Waco Residents: [PERSON_NAME][DATE]" at bounding box center [513, 240] width 432 height 26
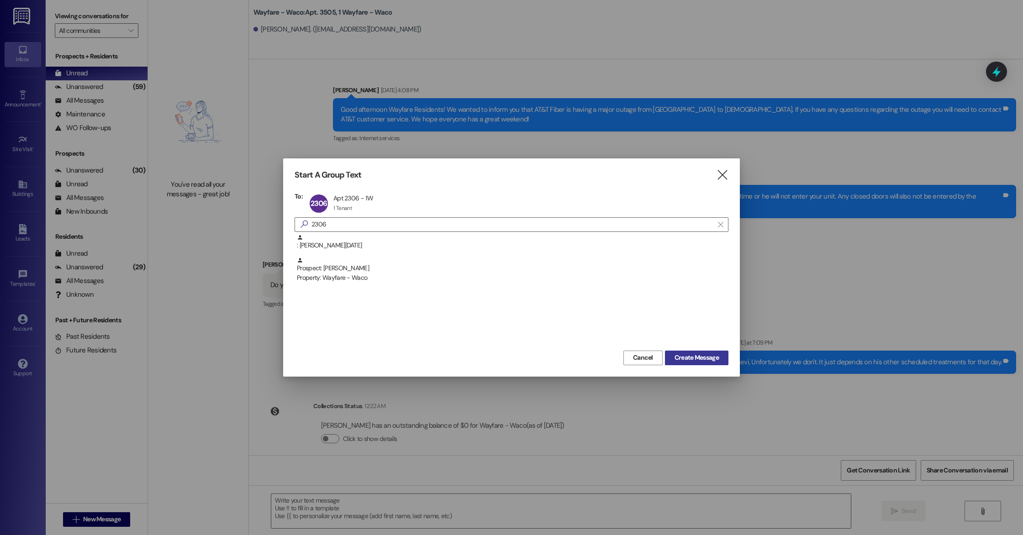
click at [678, 358] on span "Create Message" at bounding box center [697, 358] width 44 height 10
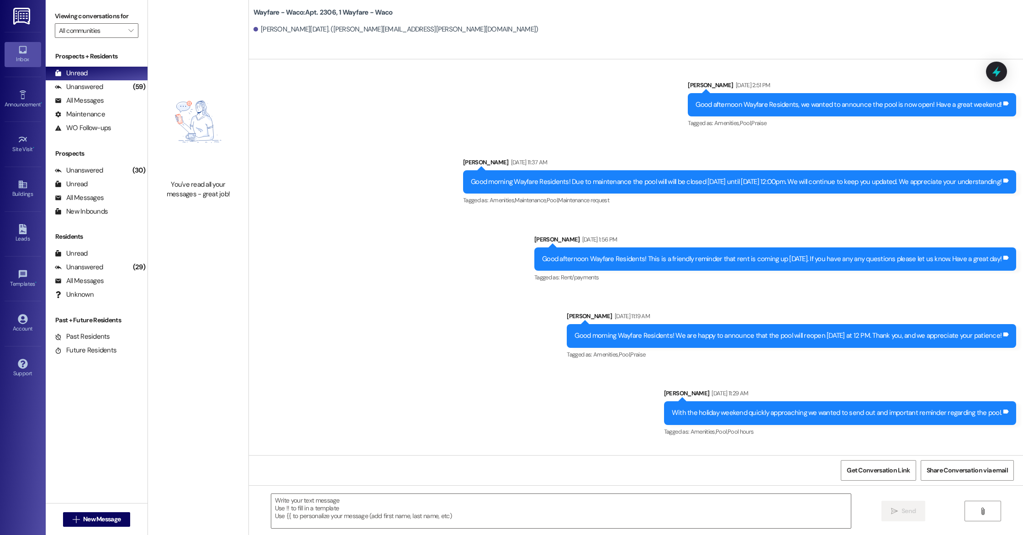
scroll to position [2224, 0]
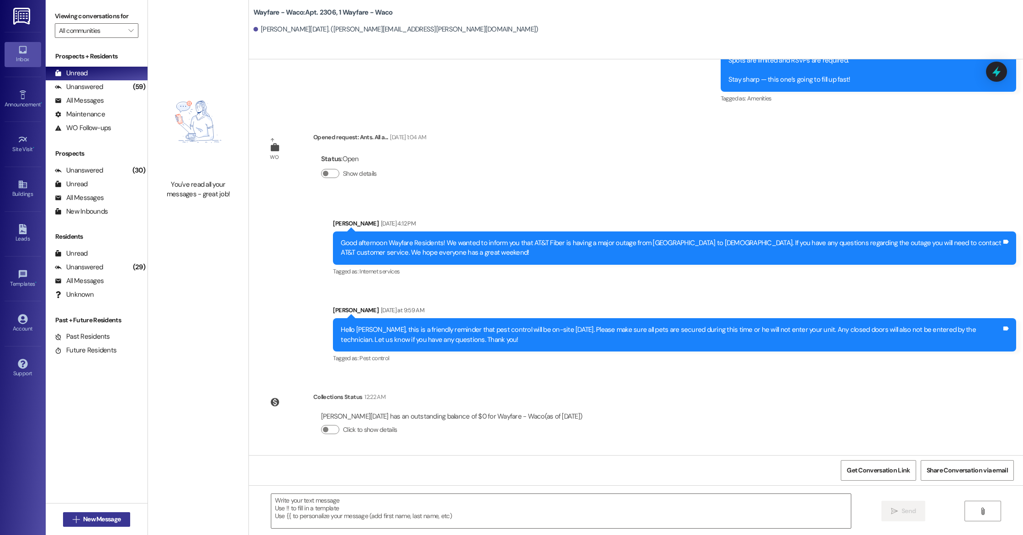
click at [94, 516] on span "New Message" at bounding box center [101, 520] width 37 height 10
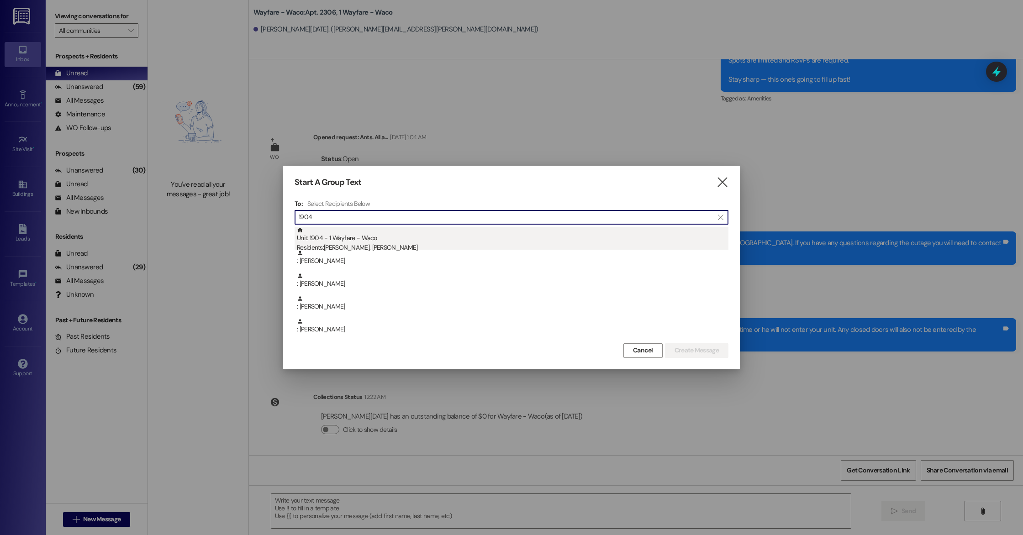
type input "1904"
click at [391, 237] on div "Unit: 1904 - 1 Wayfare - Waco Residents: [PERSON_NAME], [PERSON_NAME]" at bounding box center [513, 240] width 432 height 26
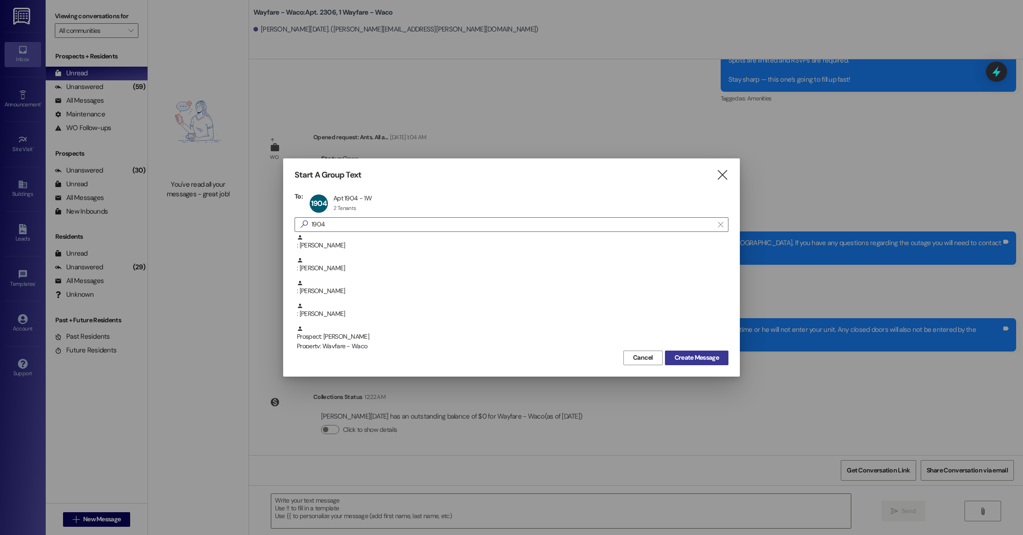
click at [676, 357] on span "Create Message" at bounding box center [697, 358] width 44 height 10
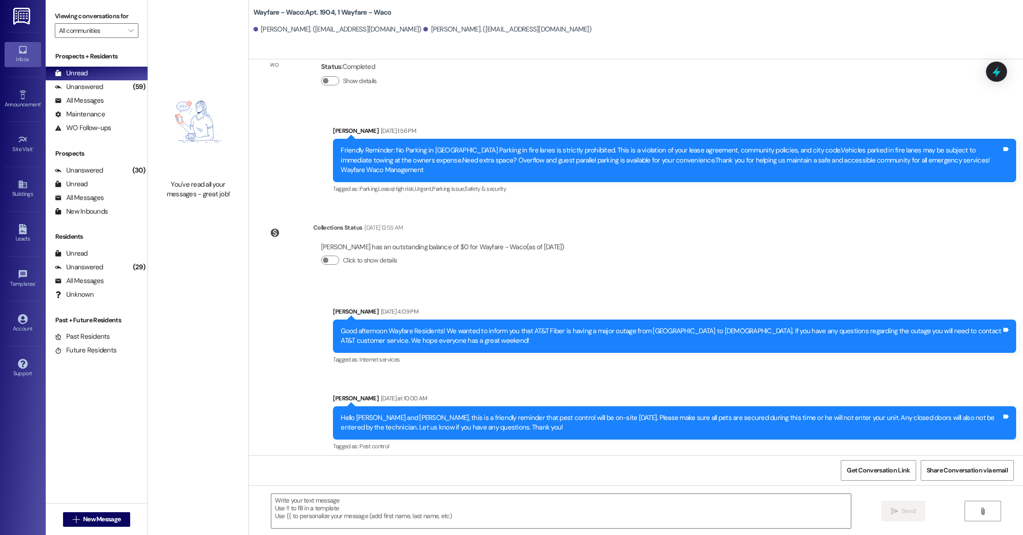
scroll to position [5351, 0]
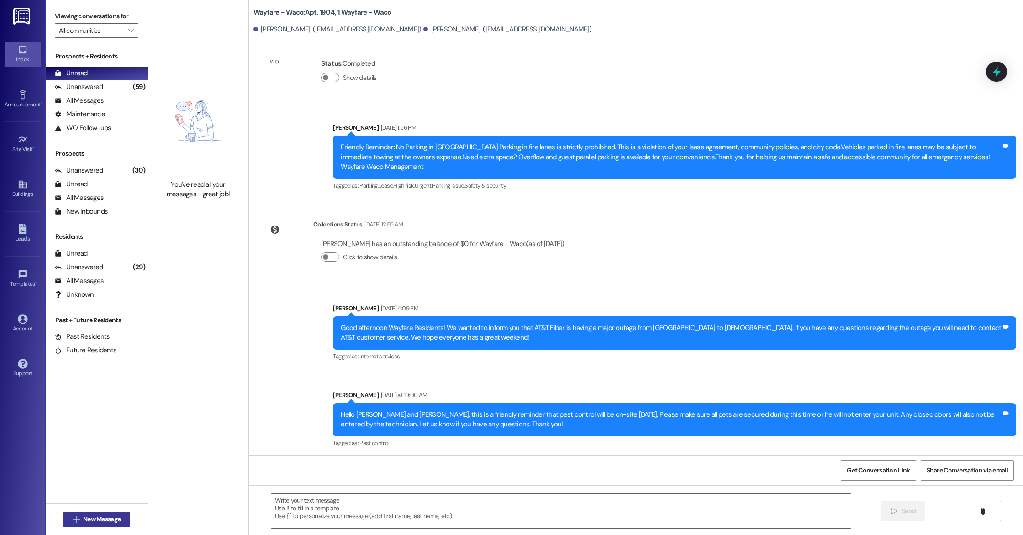
click at [73, 522] on icon "" at bounding box center [76, 519] width 7 height 7
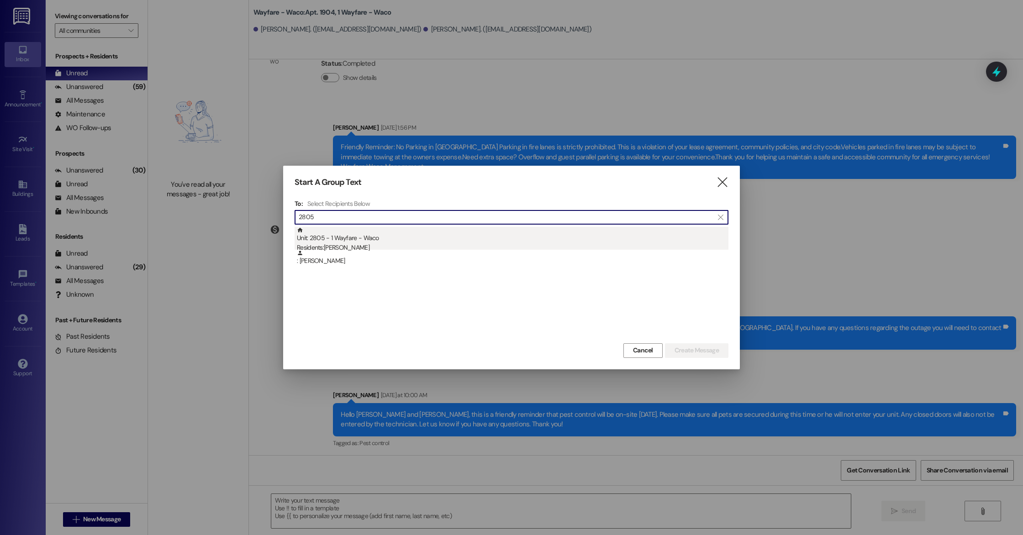
type input "2805"
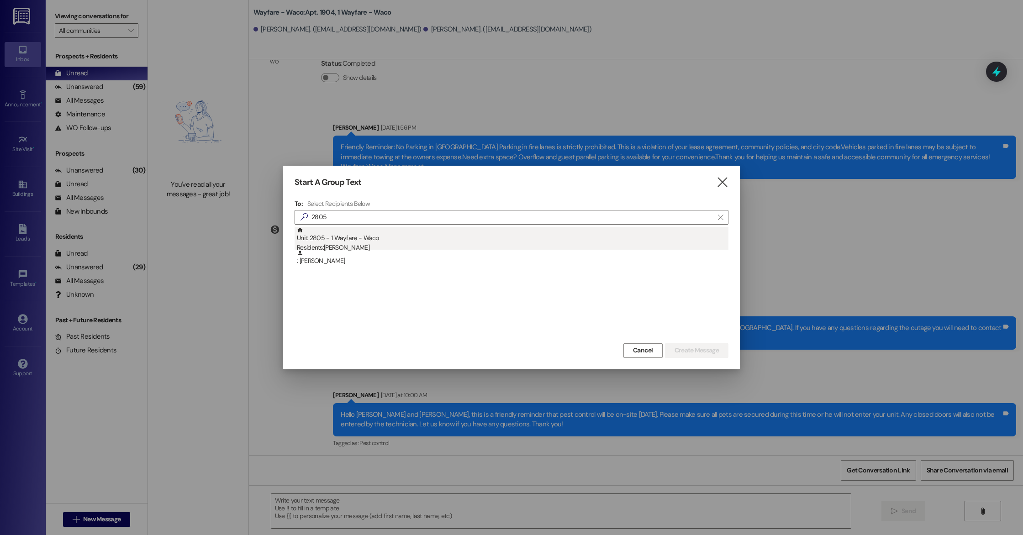
click at [445, 243] on div "Residents: [PERSON_NAME]" at bounding box center [513, 248] width 432 height 10
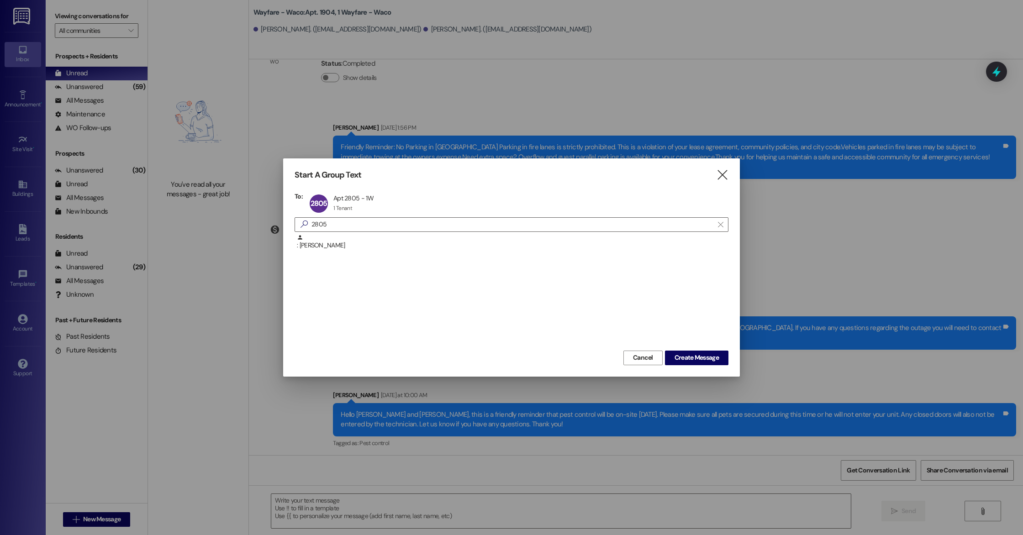
click at [718, 365] on div "Start A Group Text  To: 2805 Apt 2805 - 1W Apt 2805 - 1W 1 Tenant 1 Tenant cli…" at bounding box center [511, 267] width 457 height 218
click at [713, 361] on span "Create Message" at bounding box center [697, 358] width 44 height 10
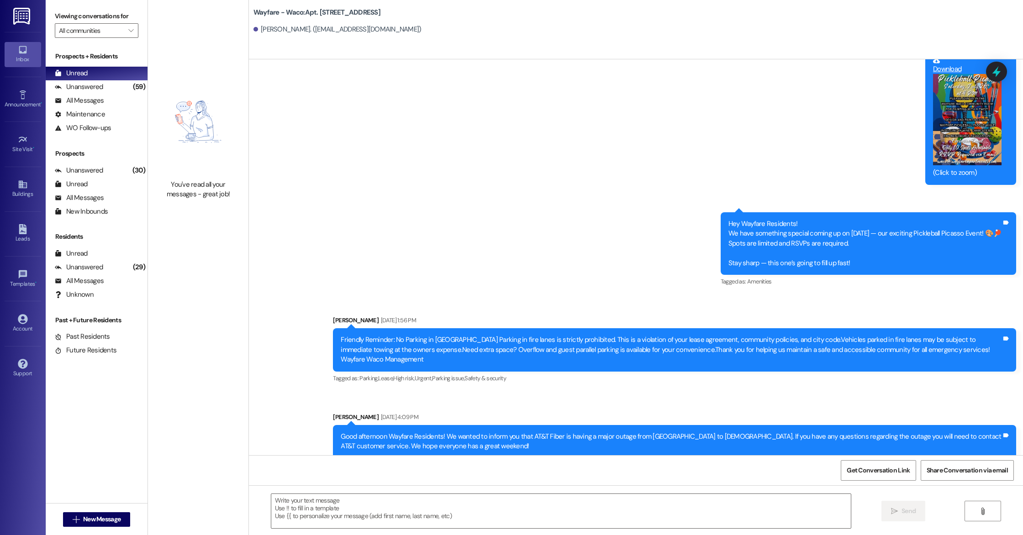
scroll to position [4171, 0]
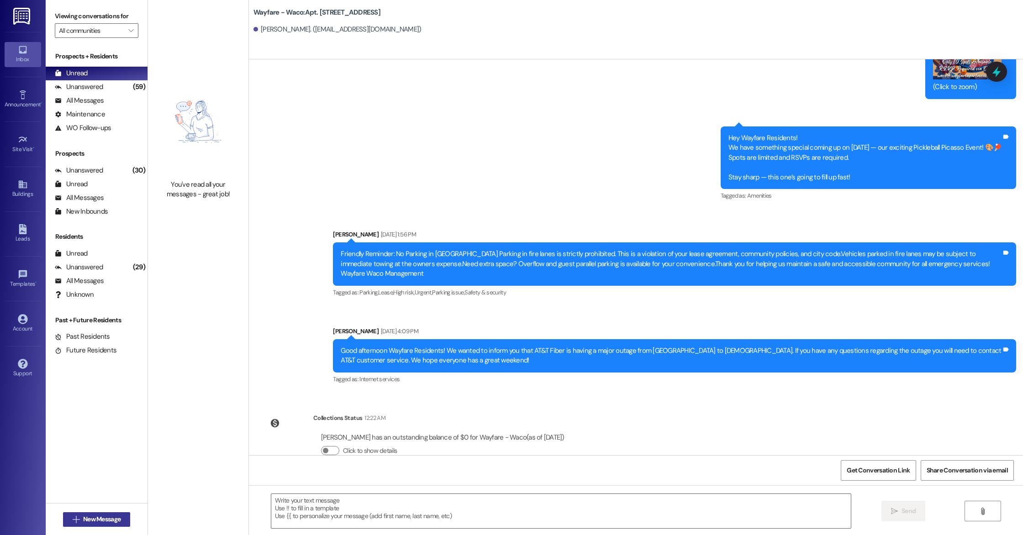
click at [103, 515] on span "New Message" at bounding box center [101, 520] width 37 height 10
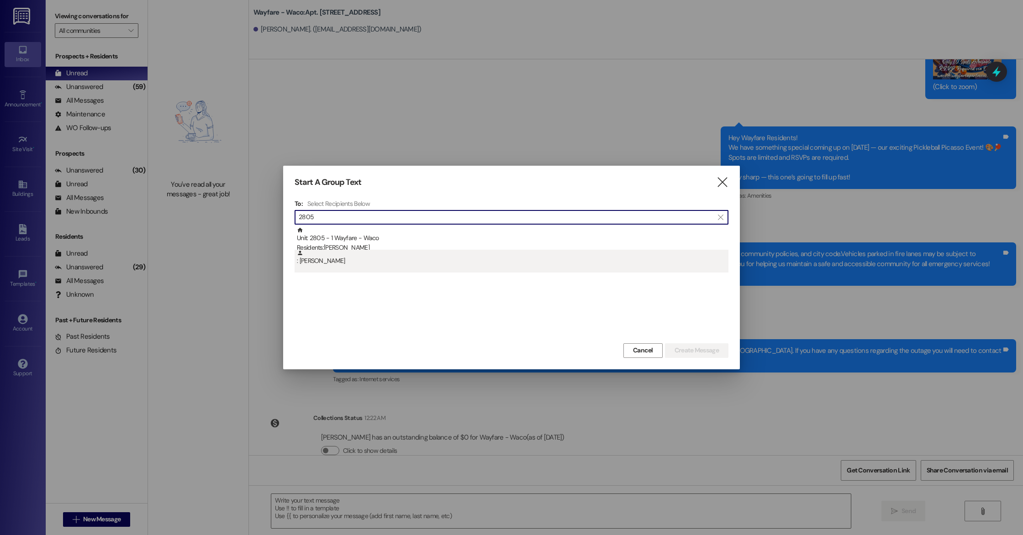
type input "2805"
click at [413, 264] on div ": [PERSON_NAME]" at bounding box center [513, 258] width 432 height 16
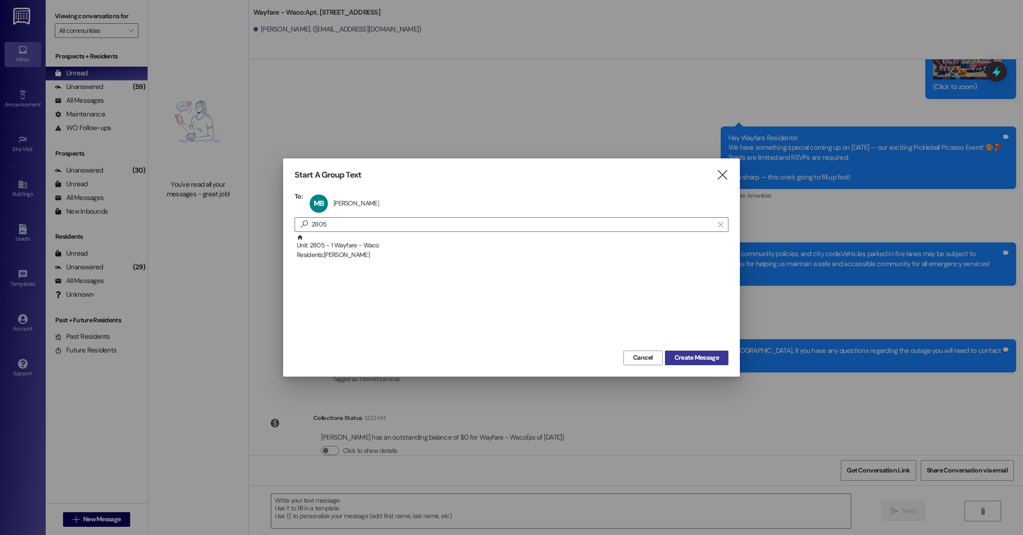
click at [702, 359] on span "Create Message" at bounding box center [697, 358] width 44 height 10
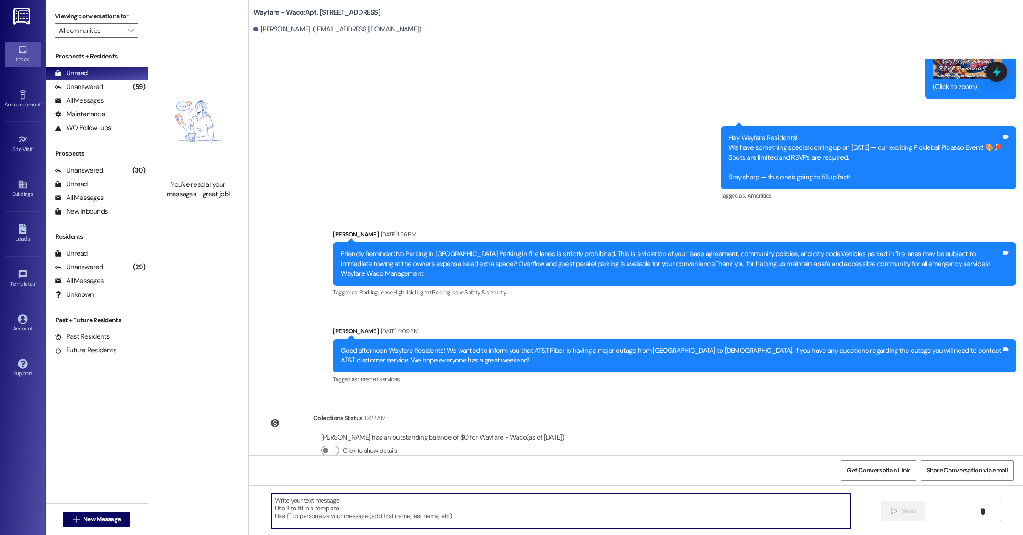
click at [465, 499] on textarea at bounding box center [561, 511] width 580 height 34
paste textarea "Hello [PERSON_NAME] and [PERSON_NAME], this is a friendly reminder that pest co…"
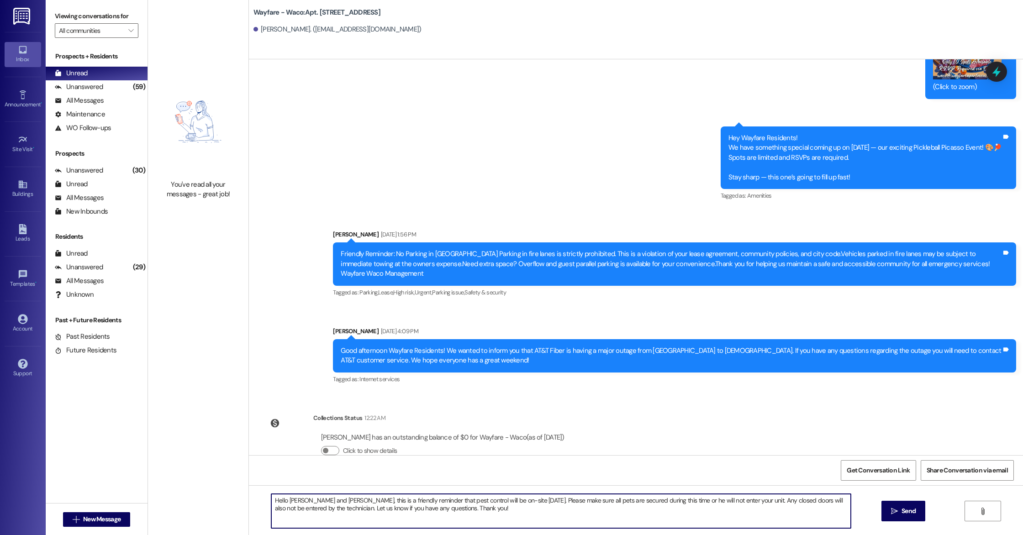
drag, startPoint x: 322, startPoint y: 502, endPoint x: 260, endPoint y: 496, distance: 61.9
click at [266, 496] on div "Hello [PERSON_NAME] and [PERSON_NAME], this is a friendly reminder that pest co…" at bounding box center [556, 511] width 581 height 35
click at [491, 500] on textarea "Good morning [PERSON_NAME], this is a friendly reminder that pest control will …" at bounding box center [561, 511] width 580 height 34
type textarea "Good morning [PERSON_NAME], this is a friendly reminder that pest control will …"
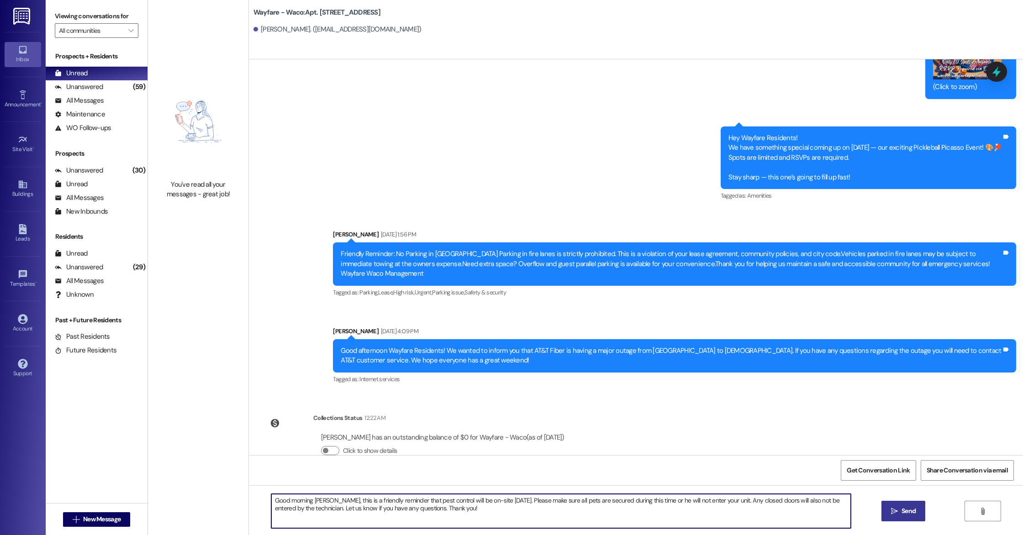
click at [892, 516] on button " Send" at bounding box center [904, 511] width 44 height 21
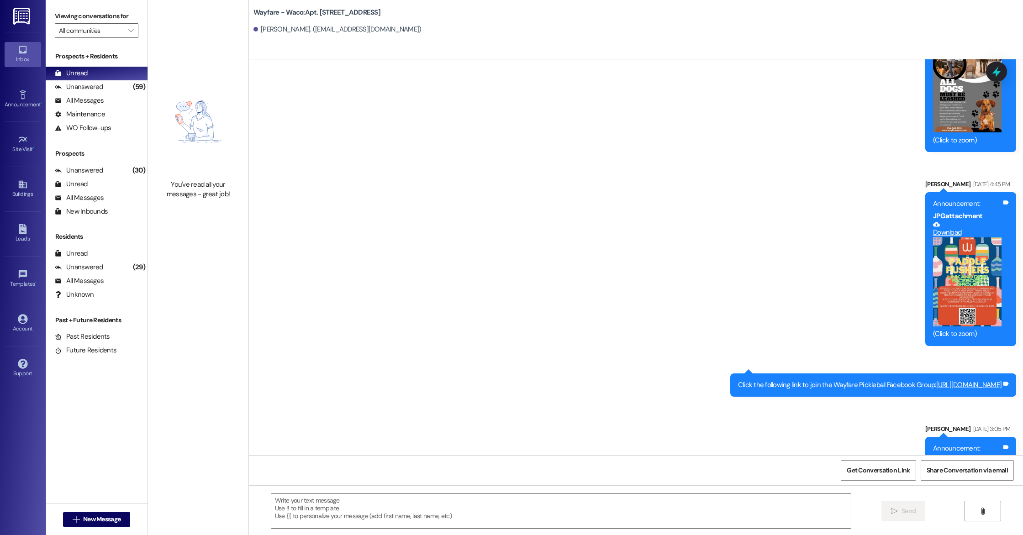
scroll to position [4245, 0]
